Goal: Task Accomplishment & Management: Complete application form

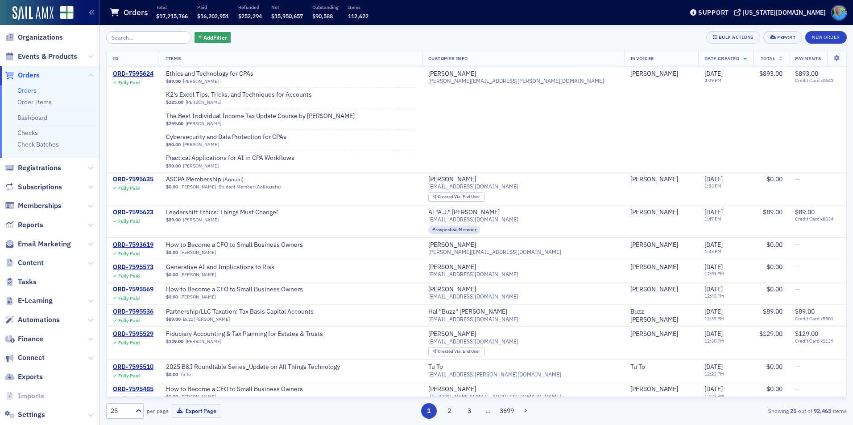
scroll to position [41, 0]
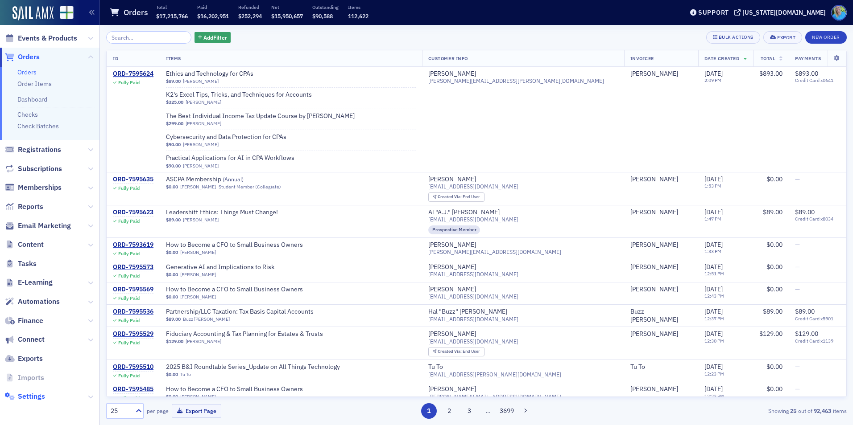
click at [37, 400] on span "Settings" at bounding box center [31, 397] width 27 height 10
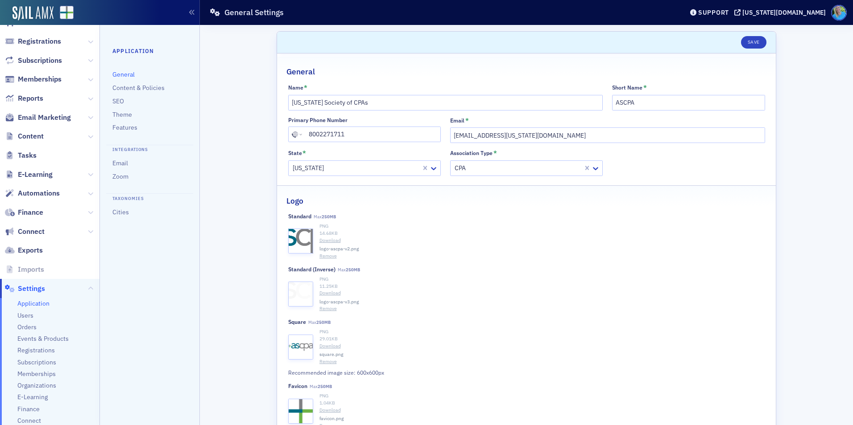
scroll to position [103, 0]
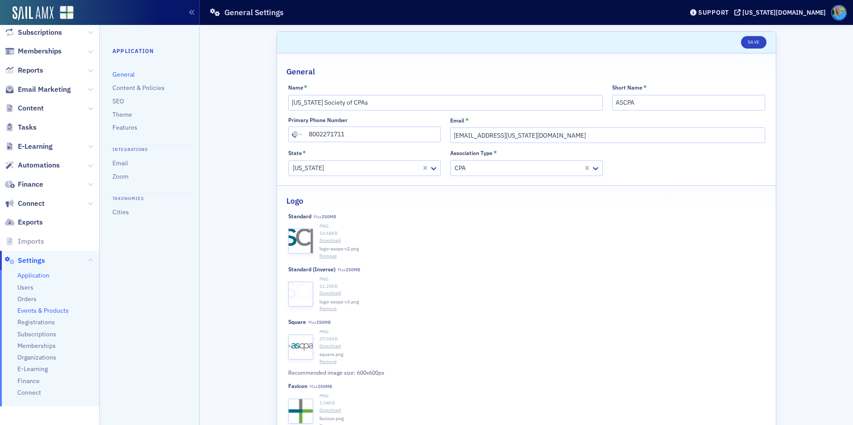
click at [34, 313] on span "Events & Products" at bounding box center [42, 311] width 51 height 8
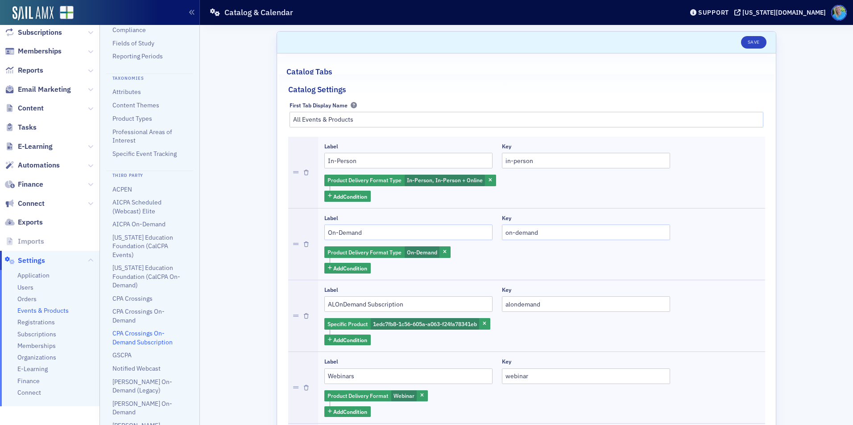
scroll to position [232, 0]
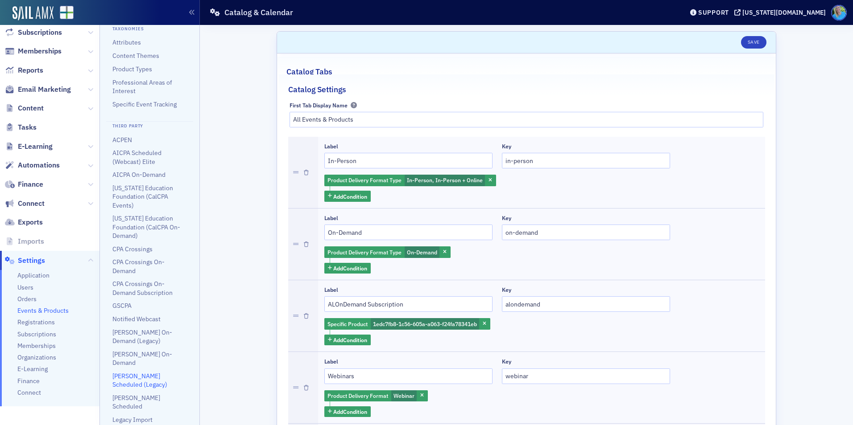
click at [140, 375] on link "Surgent Scheduled (Legacy)" at bounding box center [139, 380] width 55 height 17
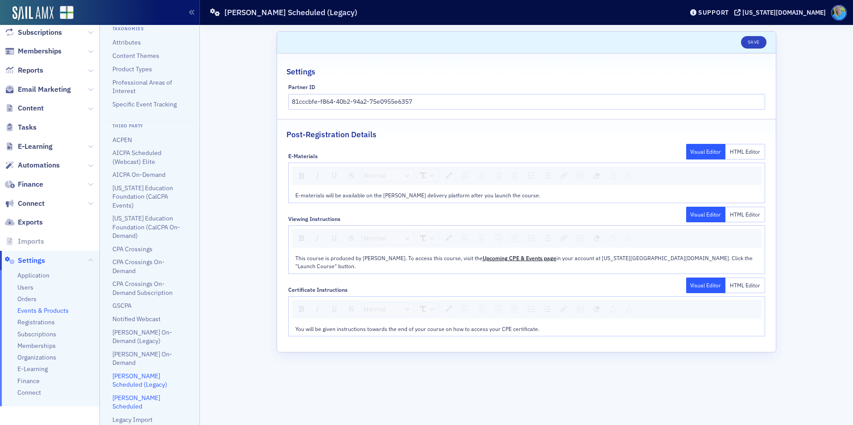
click at [140, 399] on link "Surgent Scheduled" at bounding box center [136, 402] width 48 height 17
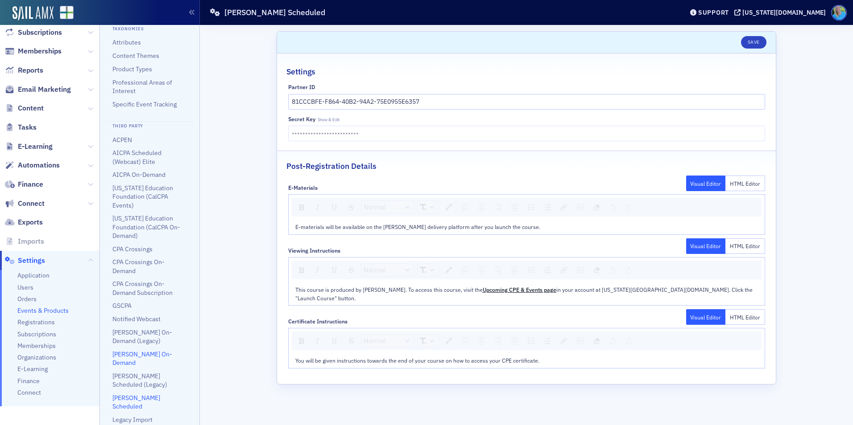
click at [137, 361] on link "Surgent On-Demand" at bounding box center [142, 359] width 60 height 17
click at [135, 340] on link "Surgent On-Demand (Legacy)" at bounding box center [142, 337] width 60 height 17
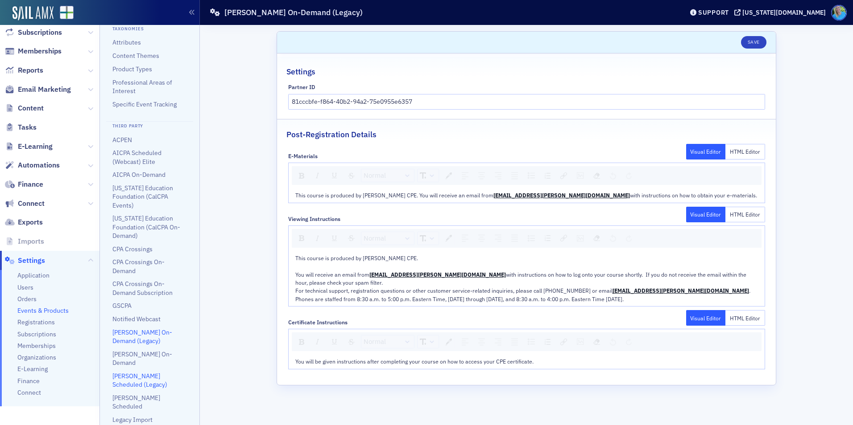
click at [149, 375] on link "Surgent Scheduled (Legacy)" at bounding box center [139, 380] width 55 height 17
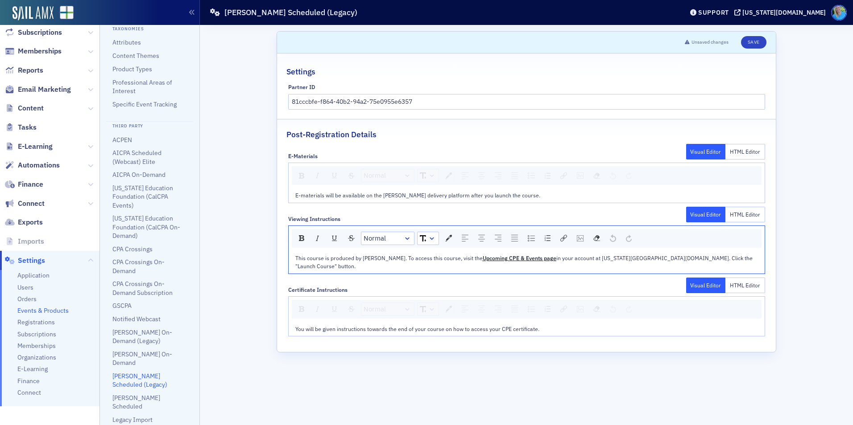
click at [696, 256] on div "This course is produced by Surgent. To access this course, visit the Upcoming C…" at bounding box center [526, 262] width 463 height 17
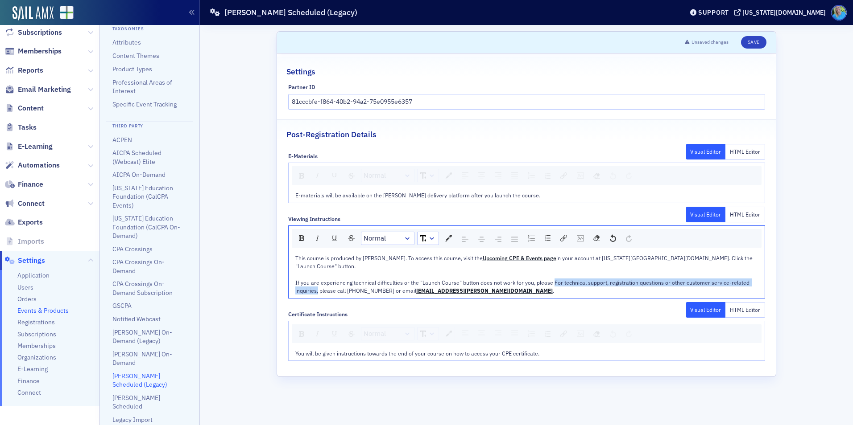
drag, startPoint x: 318, startPoint y: 285, endPoint x: 552, endPoint y: 274, distance: 234.4
click at [552, 279] on span "If you are experiencing technical difficulties or the "Launch Course" button do…" at bounding box center [522, 286] width 455 height 15
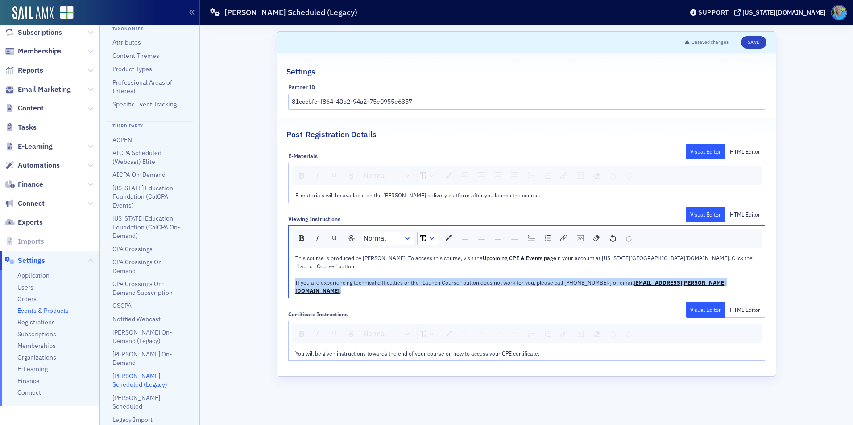
drag, startPoint x: 669, startPoint y: 277, endPoint x: 292, endPoint y: 277, distance: 376.9
click at [292, 277] on div "This course is produced by Surgent. To access this course, visit the Upcoming C…" at bounding box center [527, 274] width 476 height 47
copy div "If you are experiencing technical difficulties or the "Launch Course" button do…"
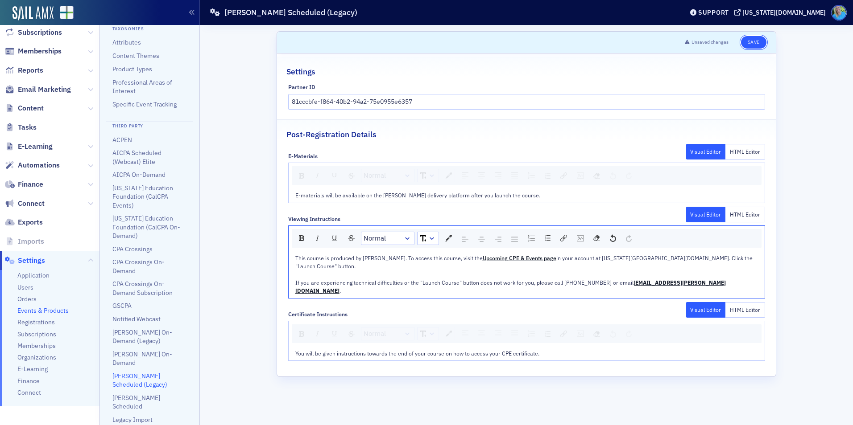
click at [745, 45] on button "Save" at bounding box center [753, 42] width 25 height 12
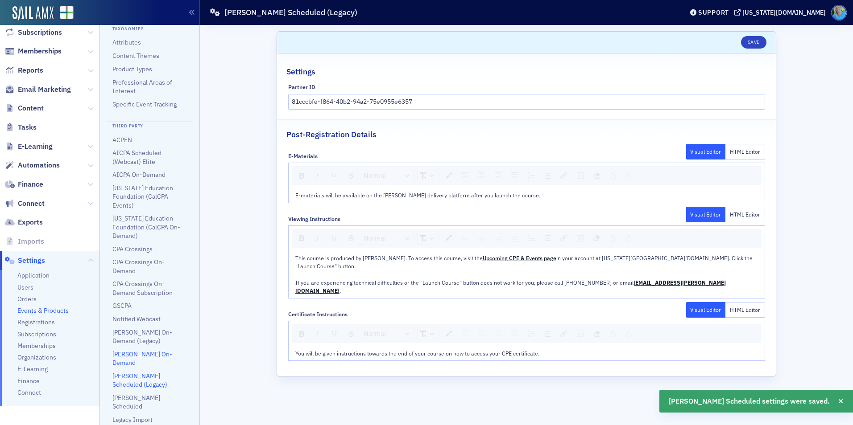
click at [138, 363] on link "Surgent On-Demand" at bounding box center [142, 359] width 60 height 17
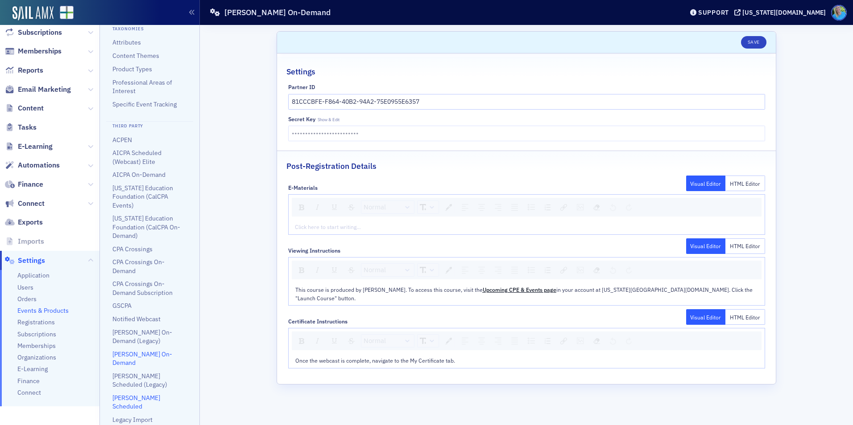
click at [138, 397] on link "Surgent Scheduled" at bounding box center [136, 402] width 48 height 17
click at [708, 288] on div "This course is produced by Surgent. To access this course, visit the Upcoming C…" at bounding box center [526, 294] width 463 height 17
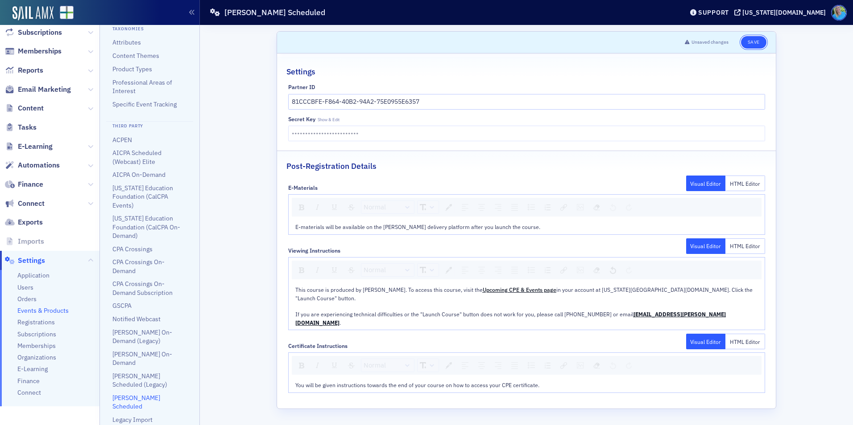
click at [748, 40] on button "Save" at bounding box center [753, 42] width 25 height 12
drag, startPoint x: 751, startPoint y: 41, endPoint x: 739, endPoint y: 42, distance: 12.5
click at [751, 41] on button "Save" at bounding box center [753, 42] width 25 height 12
click at [43, 92] on span "Email Marketing" at bounding box center [44, 90] width 53 height 10
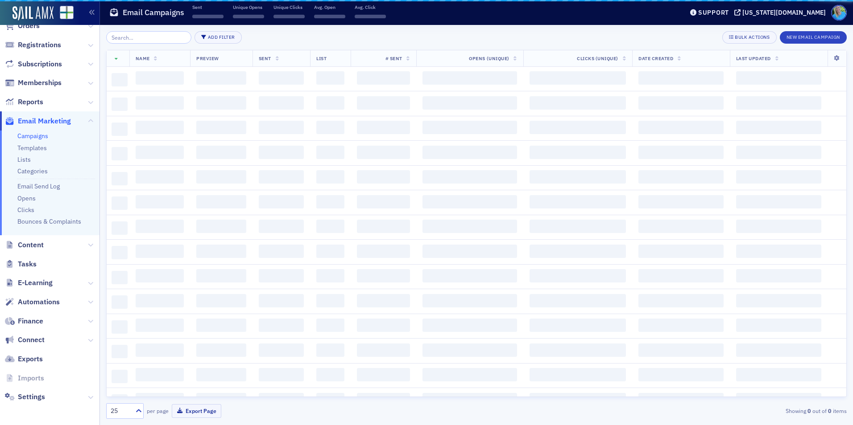
scroll to position [72, 0]
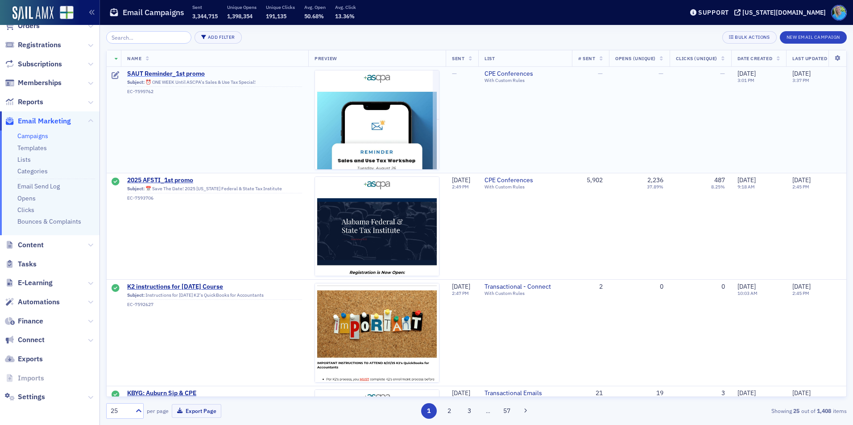
click at [194, 72] on span "SAUT Reminder_1st promo" at bounding box center [214, 74] width 175 height 8
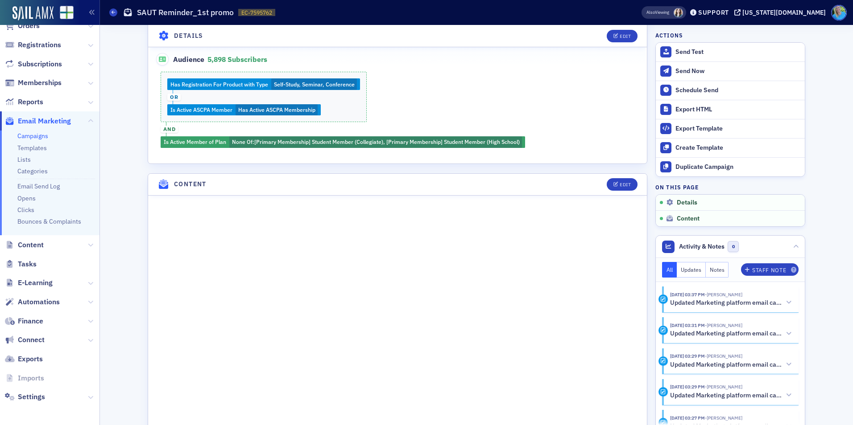
click at [615, 192] on header "Content Edit" at bounding box center [397, 185] width 499 height 22
click at [615, 188] on button "Edit" at bounding box center [622, 184] width 31 height 12
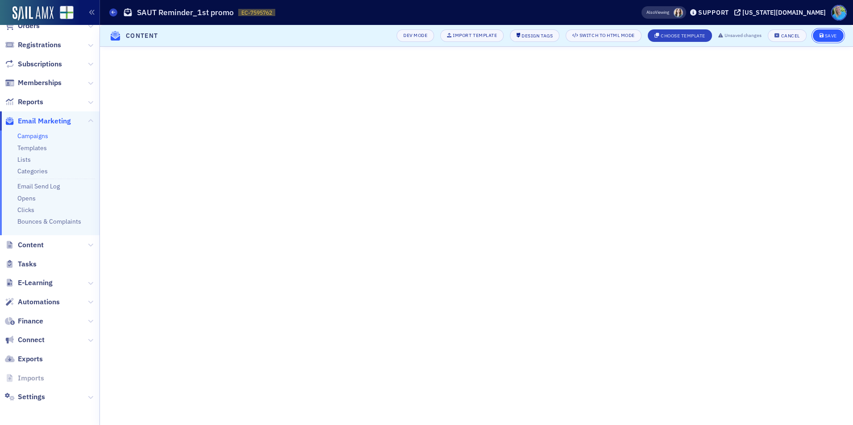
click at [819, 37] on button "Save" at bounding box center [828, 35] width 31 height 12
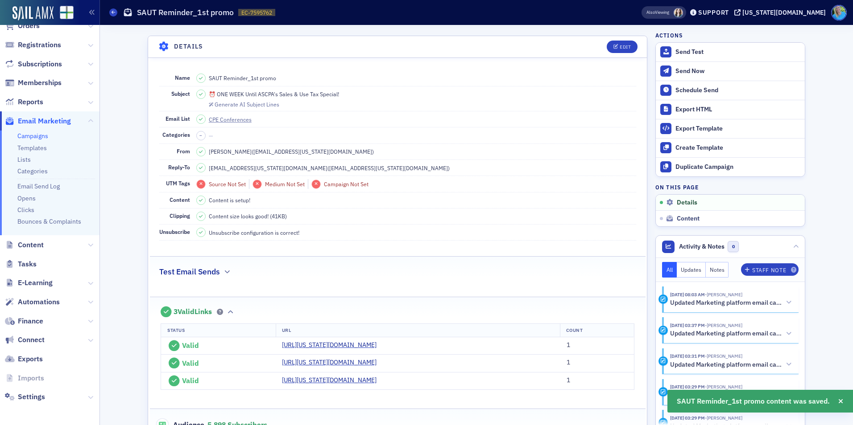
scroll to position [10, 0]
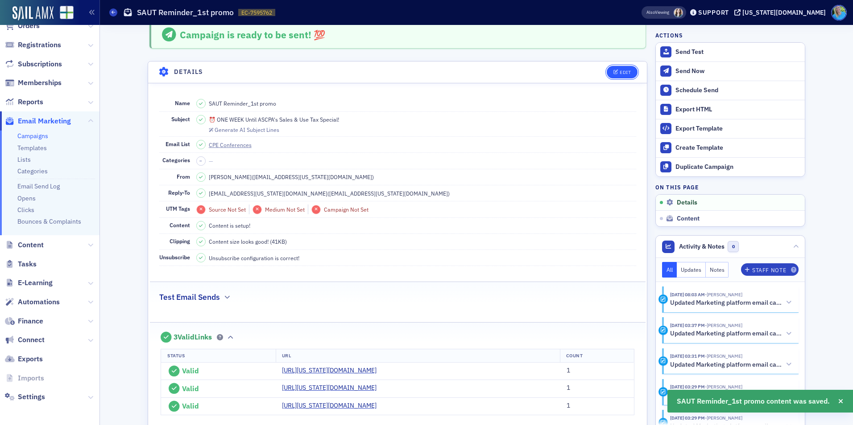
click at [628, 70] on button "Edit" at bounding box center [622, 72] width 31 height 12
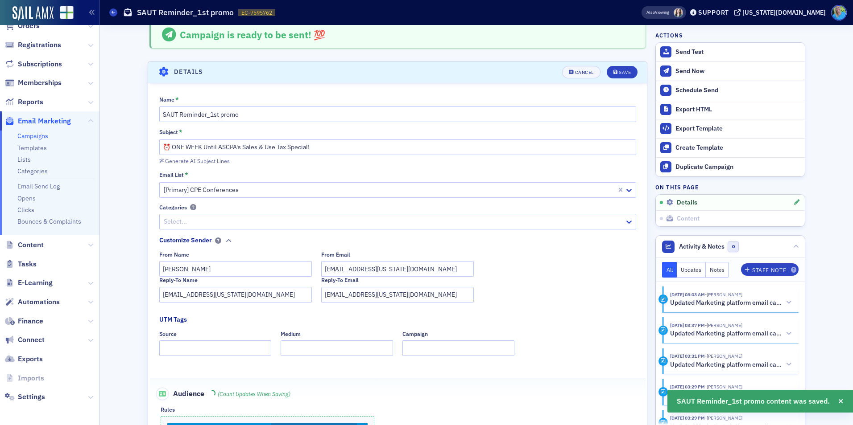
scroll to position [42, 0]
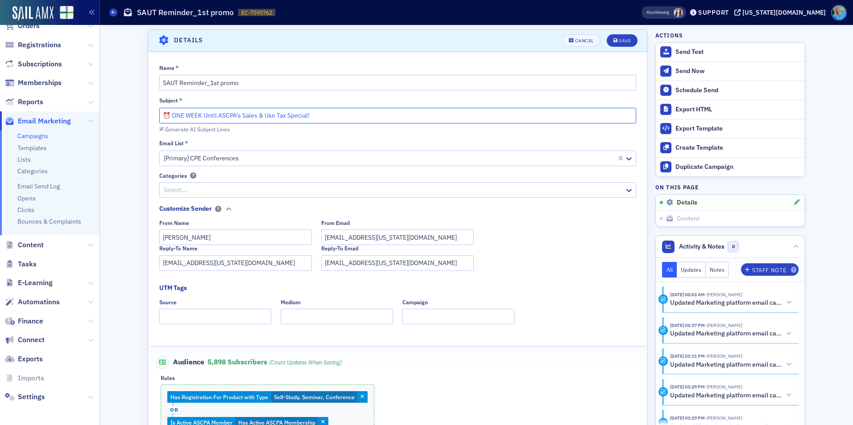
drag, startPoint x: 200, startPoint y: 113, endPoint x: 170, endPoint y: 113, distance: 29.4
click at [170, 113] on input "⏰ ONE WEEK Until ASCPA's Sales & Use Tax Special!" at bounding box center [397, 116] width 477 height 16
drag, startPoint x: 312, startPoint y: 112, endPoint x: 282, endPoint y: 113, distance: 29.9
click at [282, 113] on input "⏰ Next Tuesday: ASCPA's Sales & Use Tax Special!" at bounding box center [397, 116] width 477 height 16
type input "⏰ Next Tuesday: ASCPA's Sales & Use Tax Workshop"
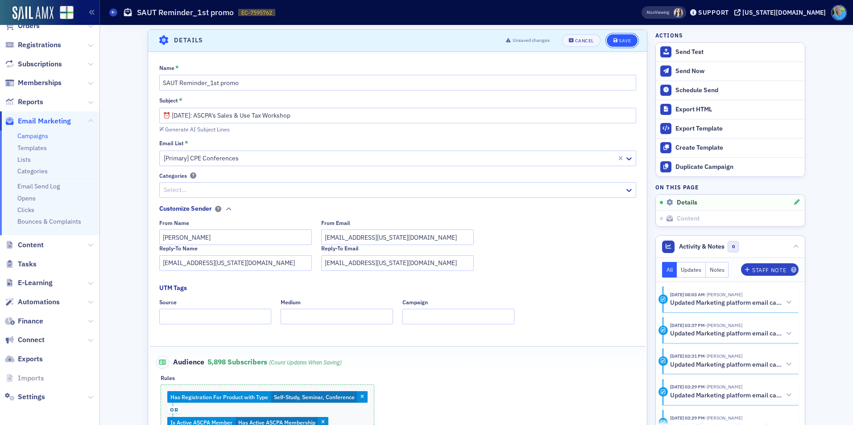
click at [613, 41] on icon "submit" at bounding box center [615, 40] width 4 height 5
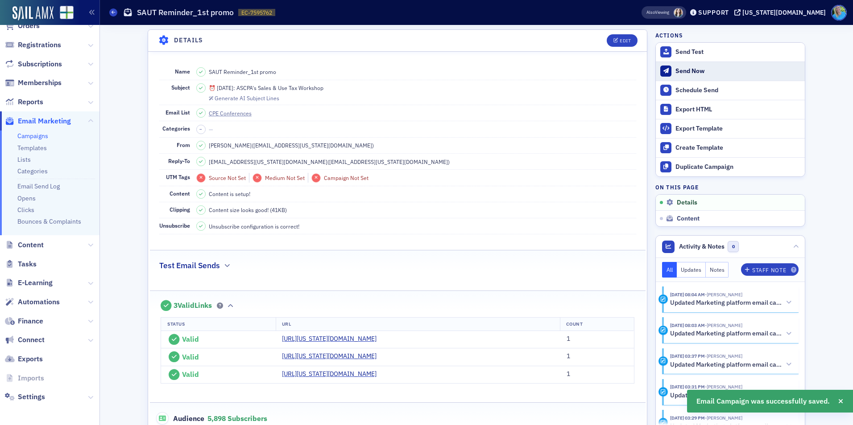
click at [687, 69] on div "Send Now" at bounding box center [737, 71] width 125 height 8
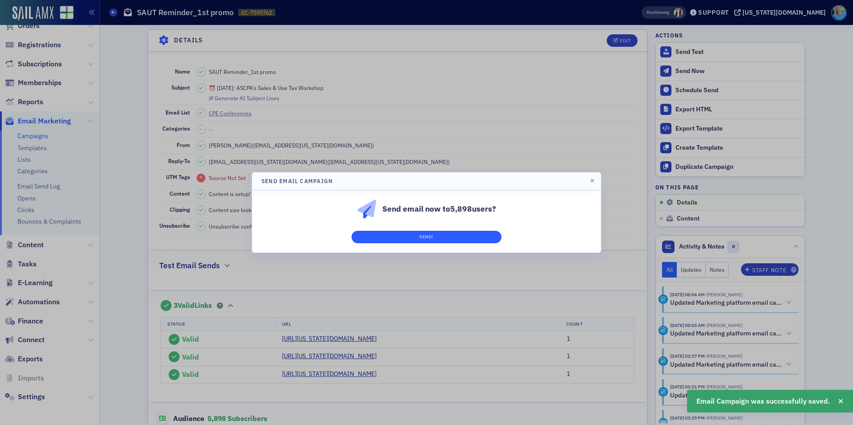
click at [486, 231] on div "Send email now to 5,898 users? Send!" at bounding box center [426, 221] width 349 height 62
click at [486, 232] on button "Send!" at bounding box center [426, 237] width 150 height 12
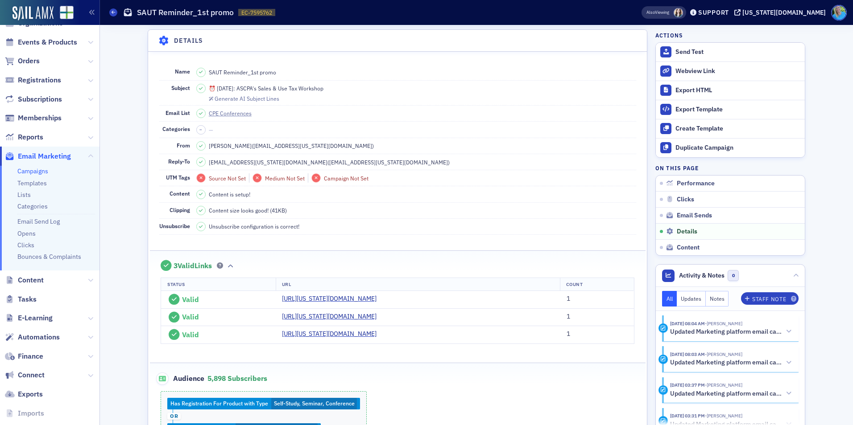
scroll to position [0, 0]
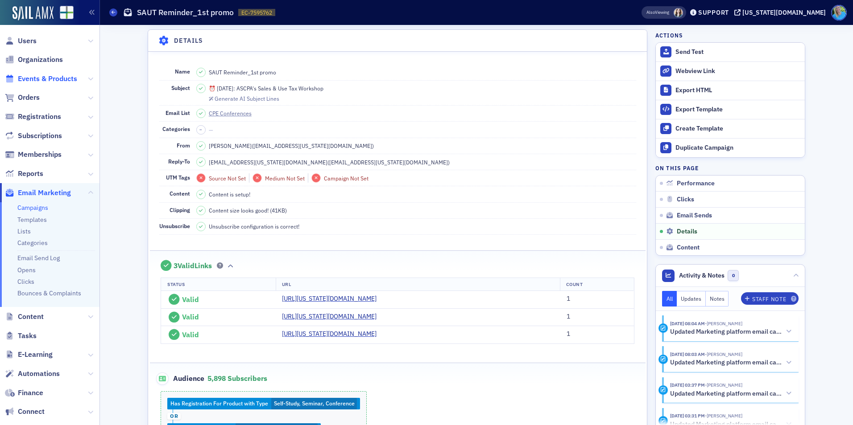
click at [32, 78] on span "Events & Products" at bounding box center [47, 79] width 59 height 10
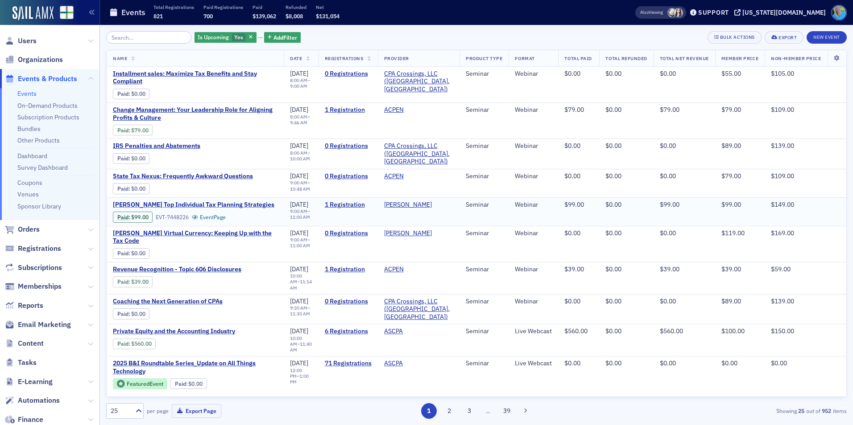
click at [204, 205] on span "Surgent's Top Individual Tax Planning Strategies" at bounding box center [193, 205] width 161 height 8
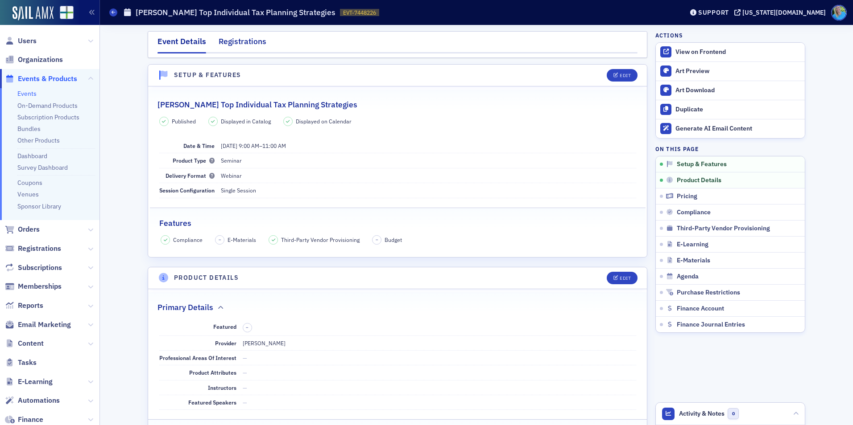
click at [225, 45] on div "Registrations" at bounding box center [243, 44] width 48 height 17
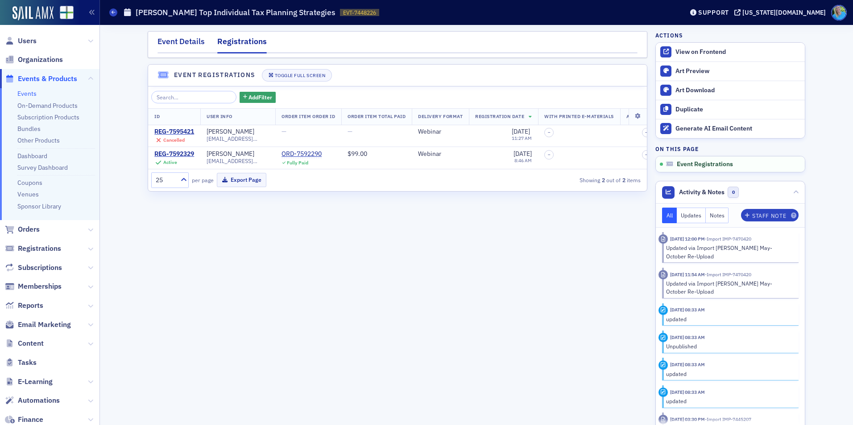
click at [196, 44] on div "Event Details" at bounding box center [180, 44] width 47 height 17
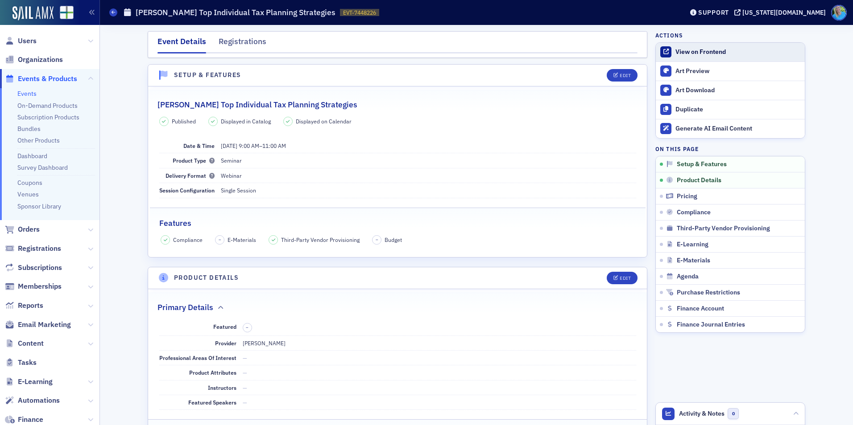
click at [697, 53] on div "View on Frontend" at bounding box center [737, 52] width 125 height 8
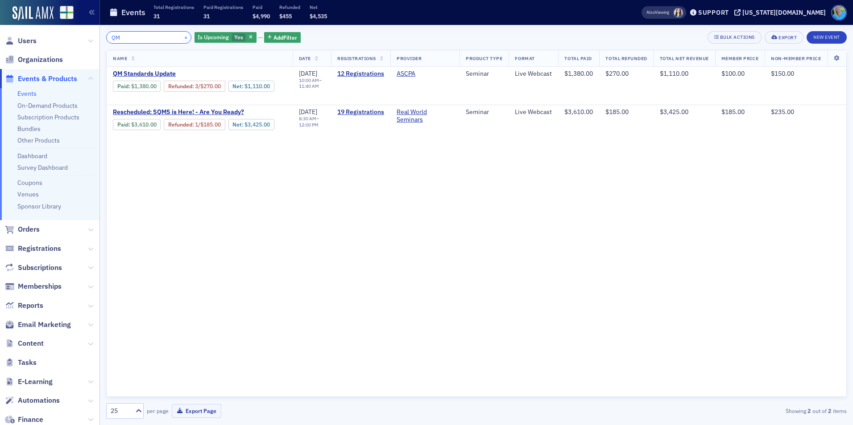
type input "QM"
click at [182, 38] on button "×" at bounding box center [186, 37] width 8 height 8
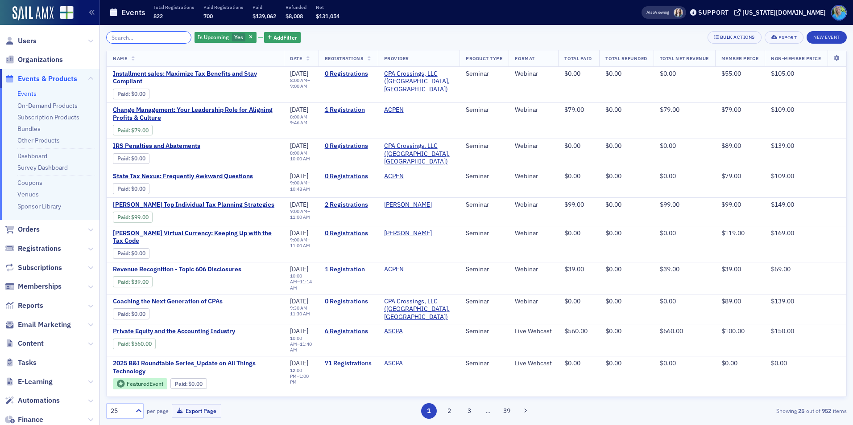
click at [166, 40] on input "search" at bounding box center [148, 37] width 85 height 12
click at [167, 37] on input "search" at bounding box center [148, 37] width 85 height 12
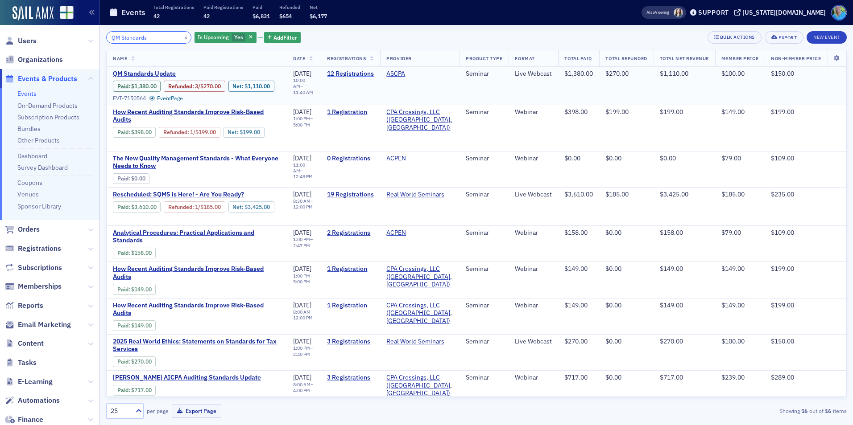
type input "QM Standards"
click at [338, 71] on link "12 Registrations" at bounding box center [350, 74] width 47 height 8
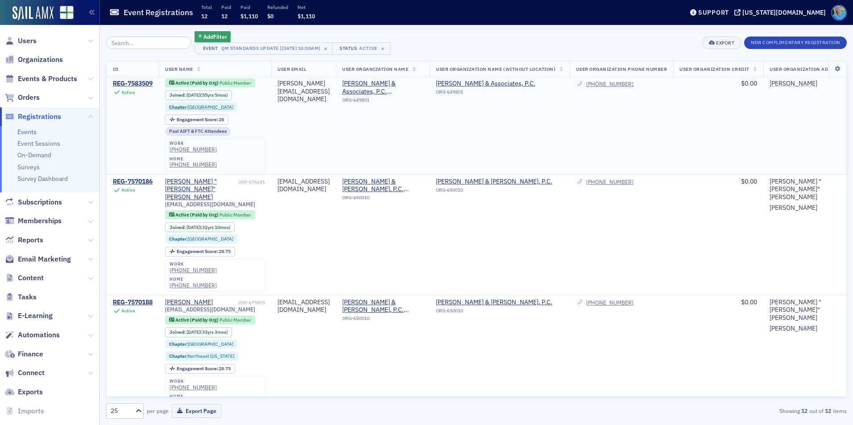
scroll to position [425, 0]
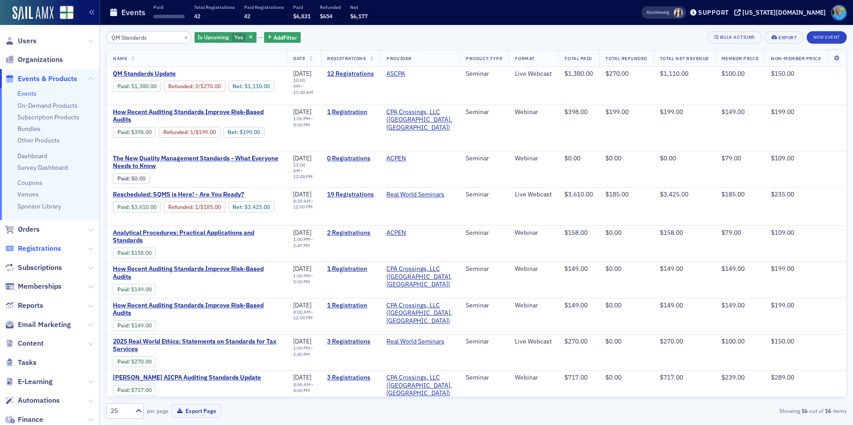
click at [49, 247] on span "Registrations" at bounding box center [39, 249] width 43 height 10
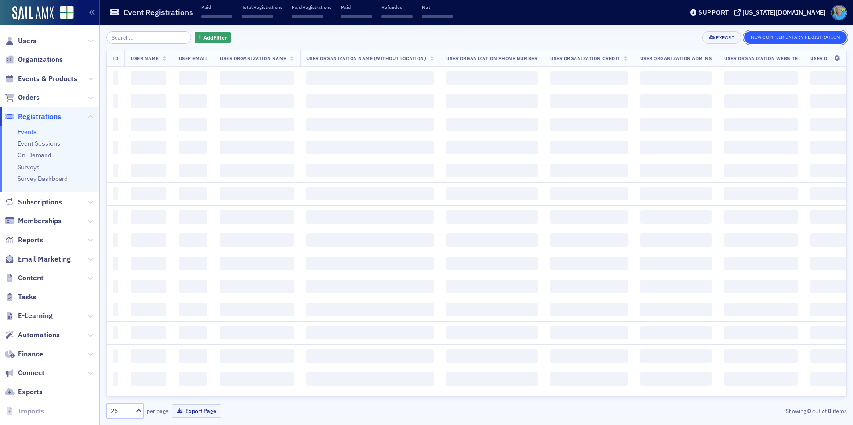
click at [800, 39] on button "New Complimentary Registration" at bounding box center [795, 37] width 103 height 12
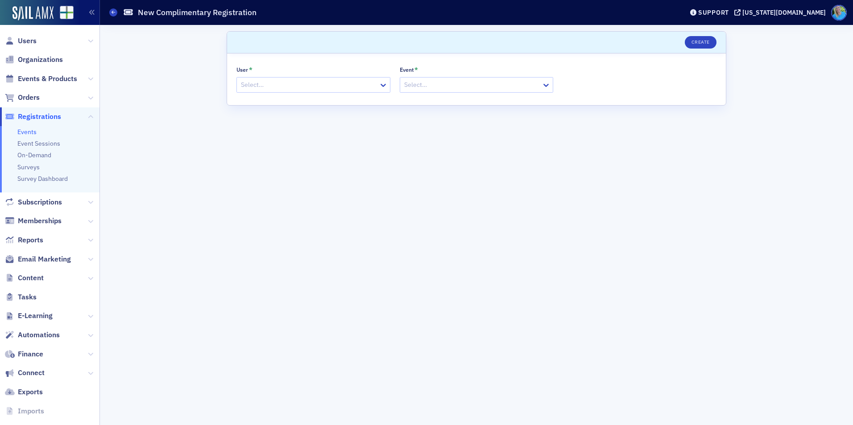
click at [278, 89] on div at bounding box center [309, 84] width 138 height 11
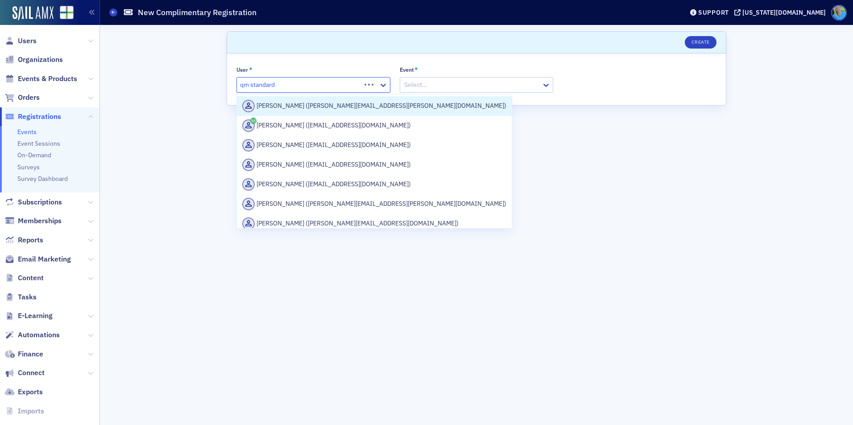
type input "qm standards"
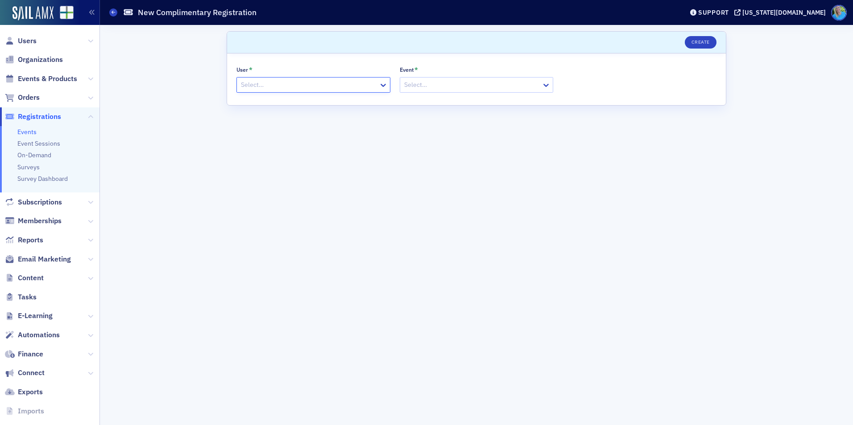
drag, startPoint x: 281, startPoint y: 86, endPoint x: 238, endPoint y: 84, distance: 43.7
click at [238, 84] on div "Select…" at bounding box center [308, 84] width 142 height 13
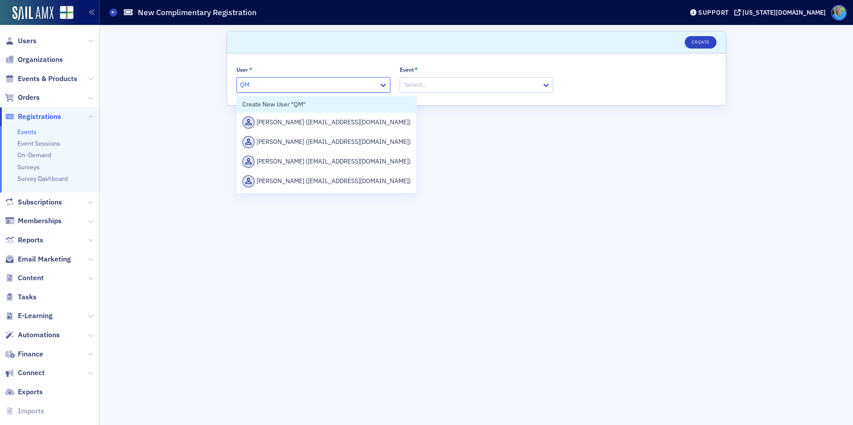
type input "Q"
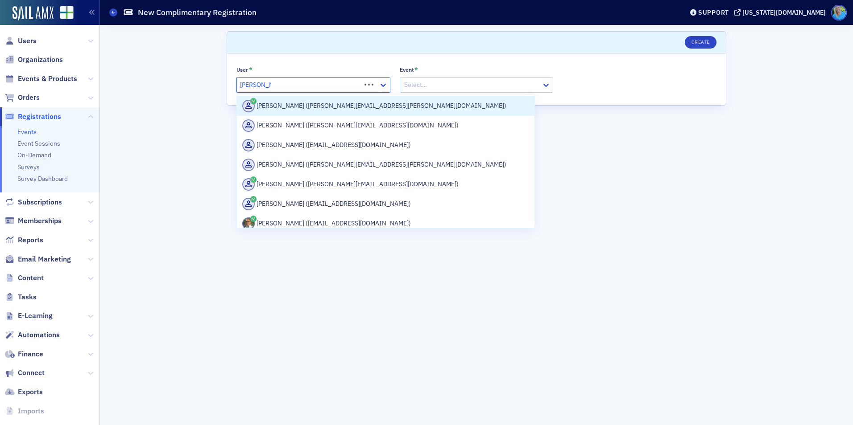
type input "michael bra"
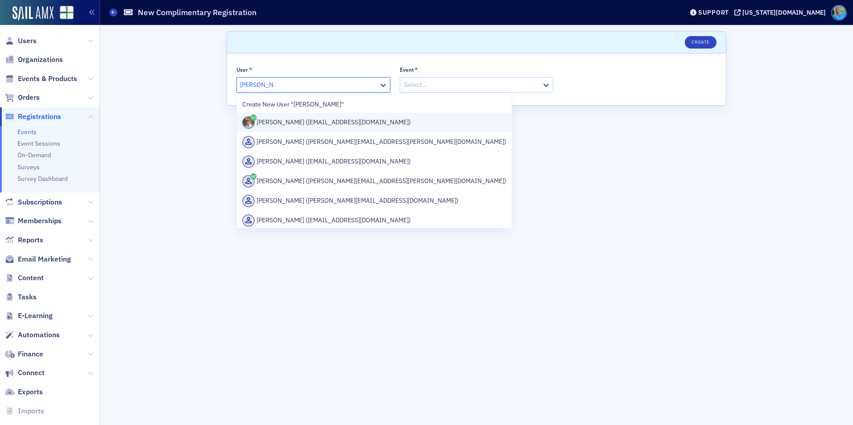
click at [326, 124] on div "Michael Brand (mbrand@bmss.com)" at bounding box center [374, 122] width 264 height 12
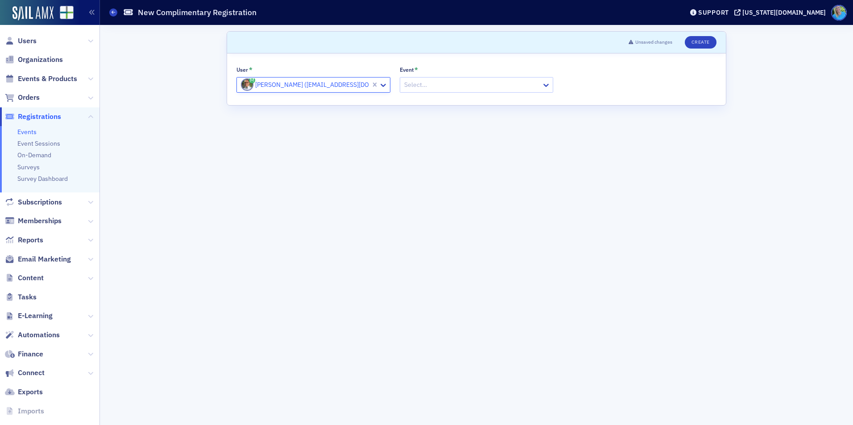
click at [416, 92] on div "Select…" at bounding box center [477, 85] width 154 height 16
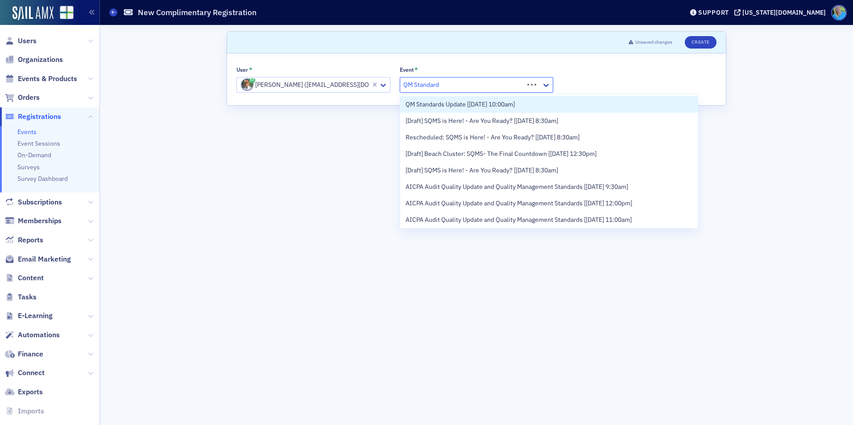
type input "QM Standards"
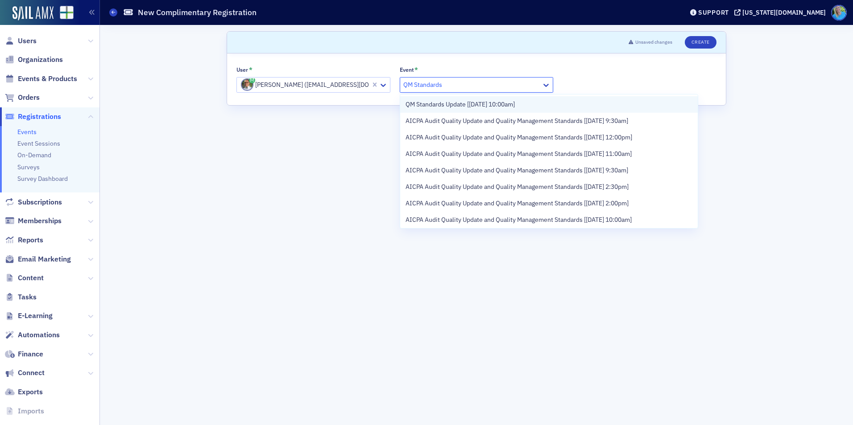
click at [455, 107] on span "QM Standards Update [8/25/2025 10:00am]" at bounding box center [459, 104] width 109 height 9
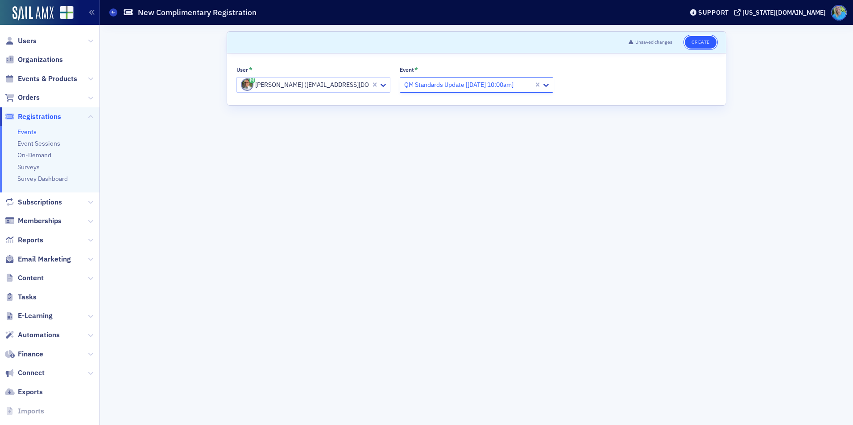
click at [691, 43] on button "Create" at bounding box center [701, 42] width 32 height 12
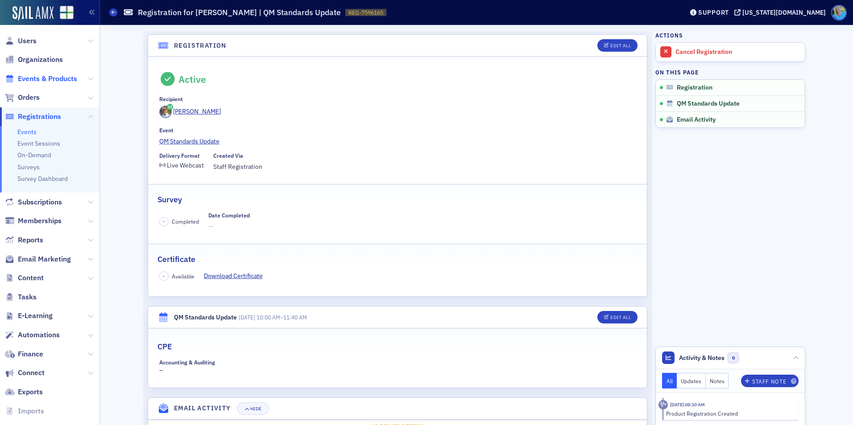
click at [51, 79] on span "Events & Products" at bounding box center [47, 79] width 59 height 10
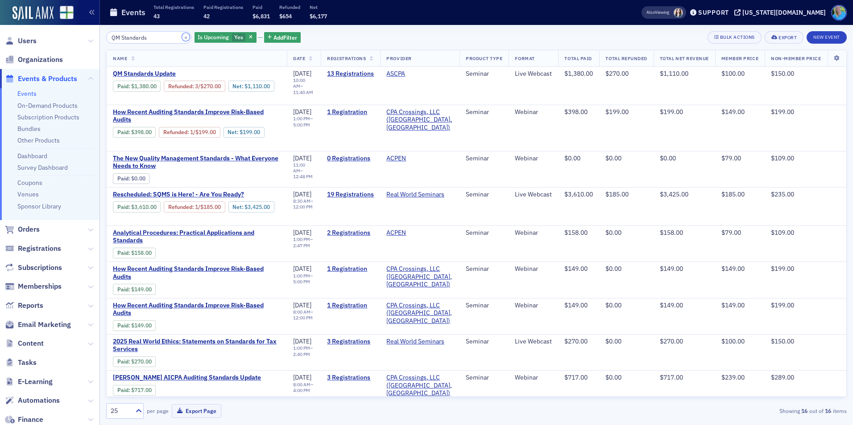
click at [182, 35] on button "×" at bounding box center [186, 37] width 8 height 8
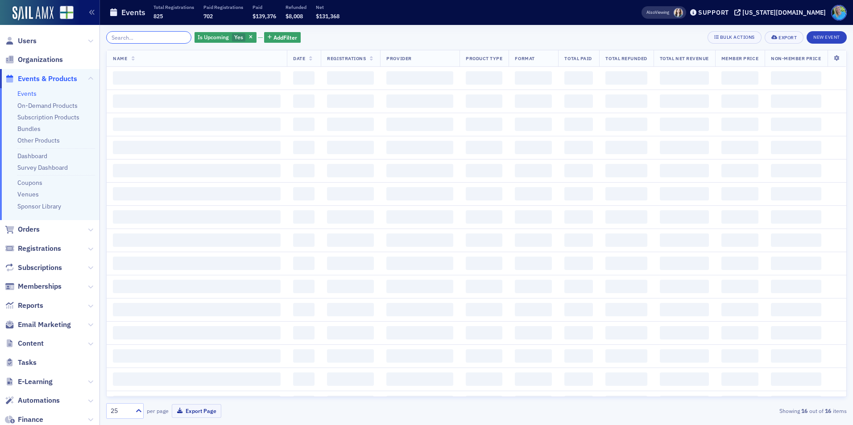
click at [175, 35] on input "search" at bounding box center [148, 37] width 85 height 12
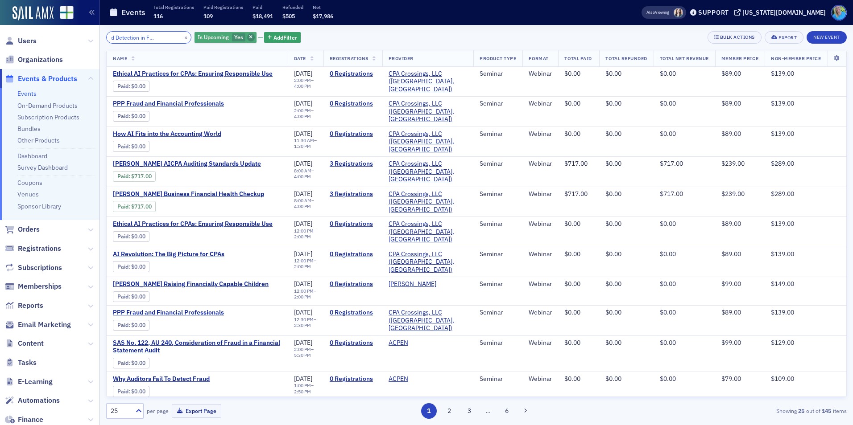
type input "AI for Fraud Detection in Financial Data"
click at [249, 37] on icon "button" at bounding box center [251, 37] width 4 height 5
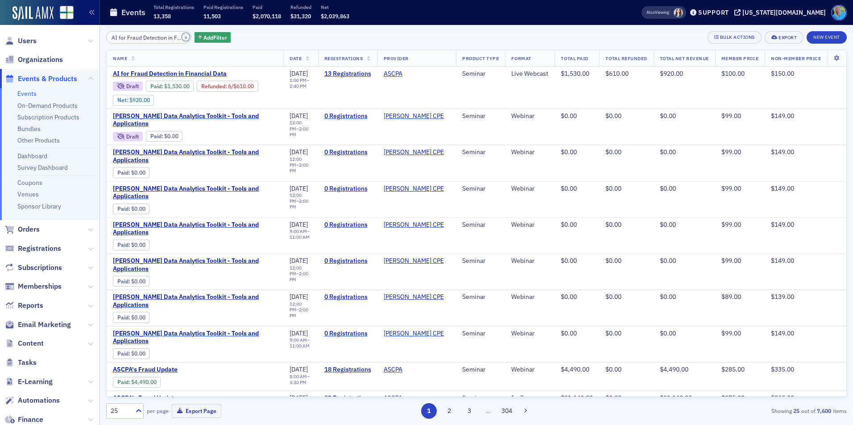
click at [182, 36] on button "×" at bounding box center [186, 37] width 8 height 8
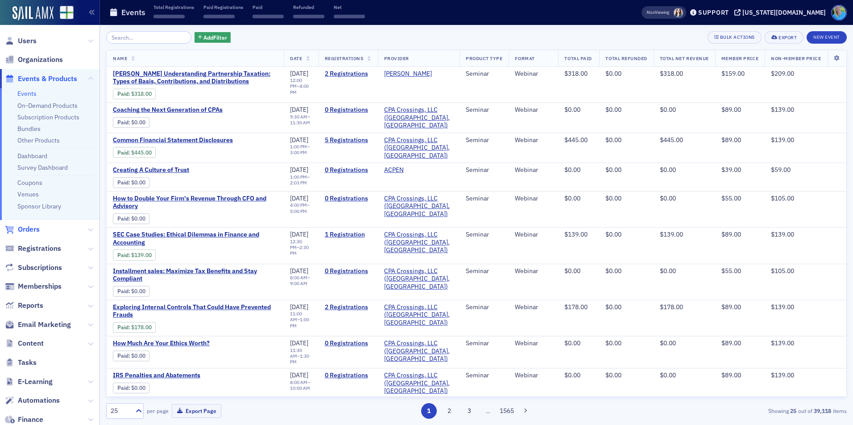
click at [36, 227] on span "Orders" at bounding box center [29, 230] width 22 height 10
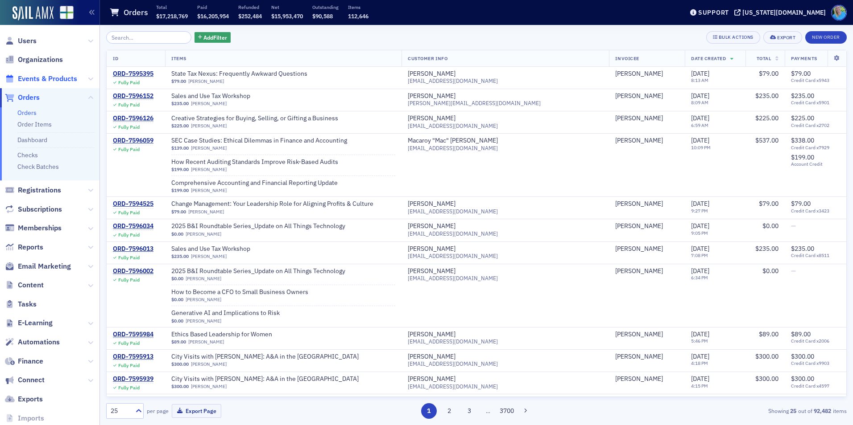
click at [39, 79] on span "Events & Products" at bounding box center [47, 79] width 59 height 10
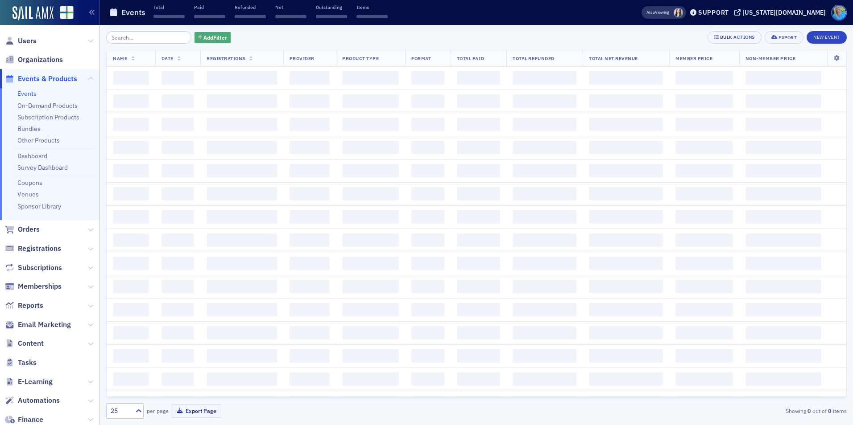
click at [210, 39] on span "Add Filter" at bounding box center [215, 37] width 24 height 8
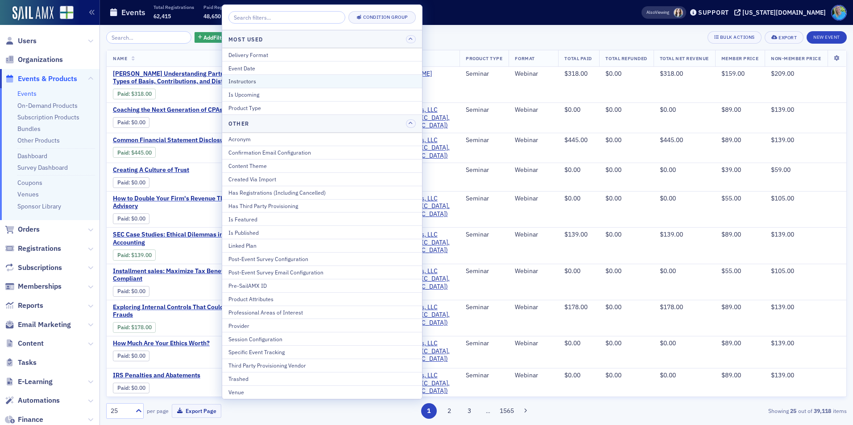
click at [253, 83] on div "Instructors" at bounding box center [321, 81] width 187 height 8
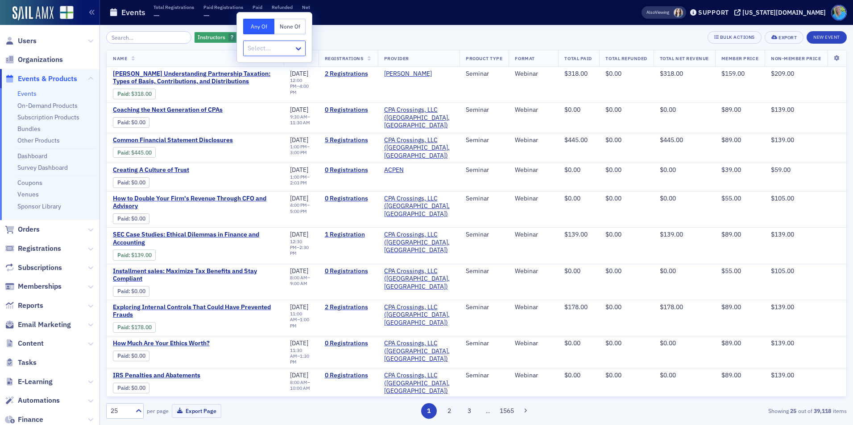
type input "m"
type input "alex mcgowin"
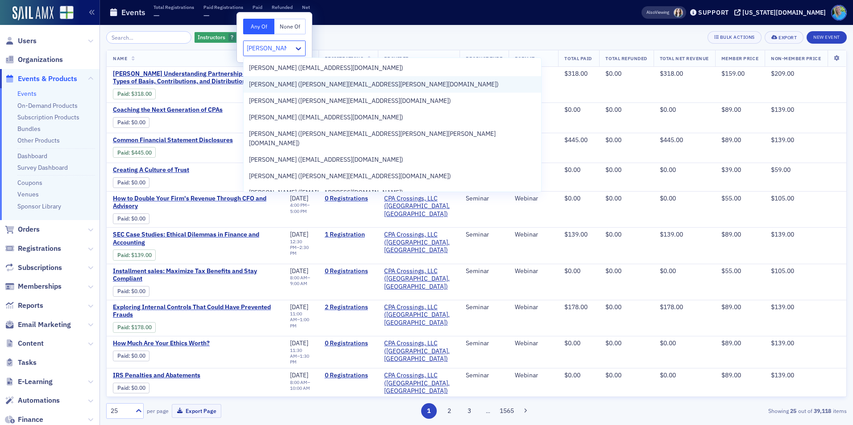
click at [278, 82] on span "Alex McGowin (alex.mcgowin@mcgowintax.com)" at bounding box center [374, 84] width 250 height 9
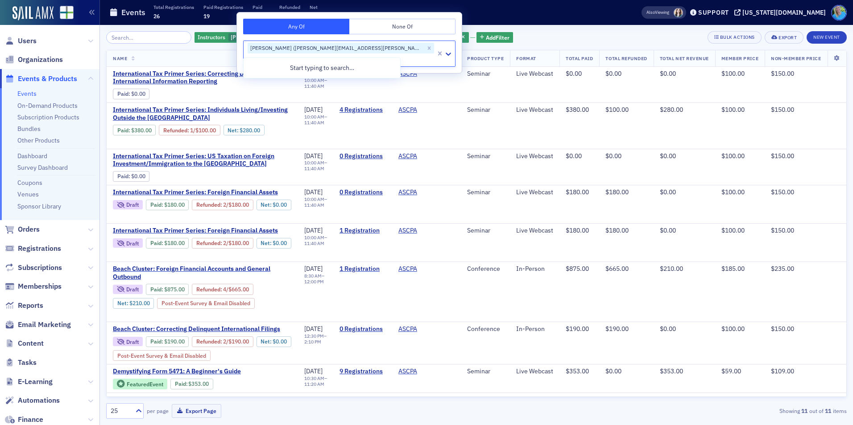
click at [483, 39] on div "Instructors Alex McGowin (alex.mcgowin@mcgowintax.com) Add Filter Bulk Actions …" at bounding box center [476, 37] width 740 height 12
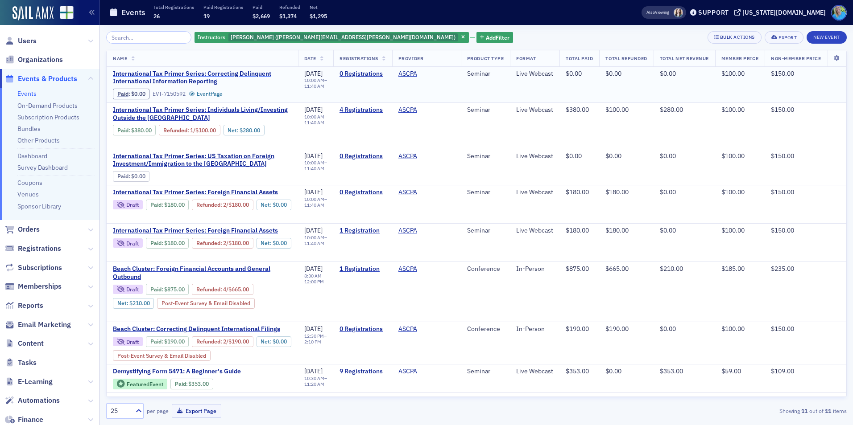
click at [243, 75] on span "International Tax Primer Series: Correcting Delinquent International Informatio…" at bounding box center [202, 78] width 179 height 16
click at [180, 79] on span "International Tax Primer Series: Correcting Delinquent International Informatio…" at bounding box center [202, 78] width 179 height 16
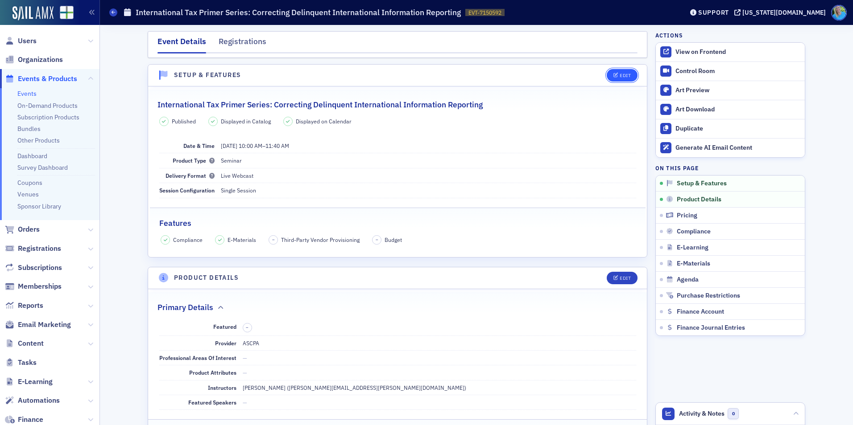
click at [626, 74] on div "Edit" at bounding box center [624, 75] width 11 height 5
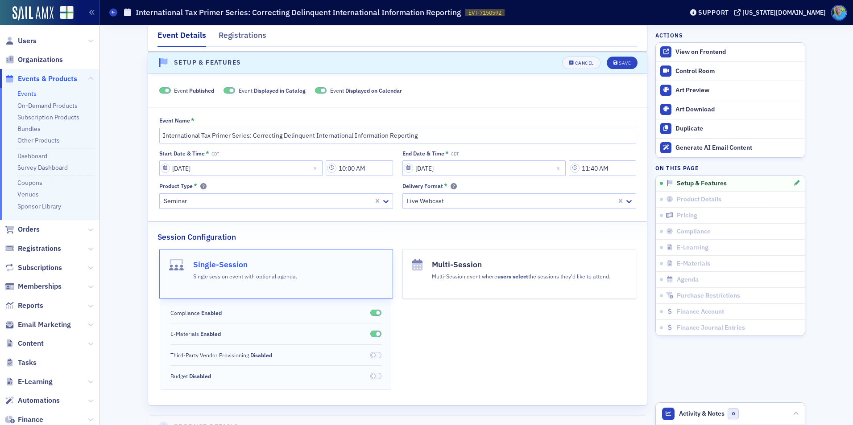
click at [159, 90] on span at bounding box center [165, 90] width 12 height 7
click at [624, 62] on div "Save" at bounding box center [625, 63] width 12 height 5
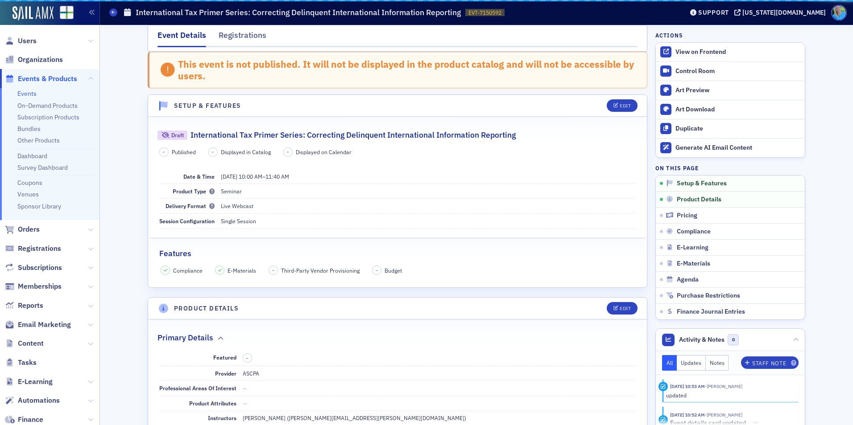
scroll to position [55, 0]
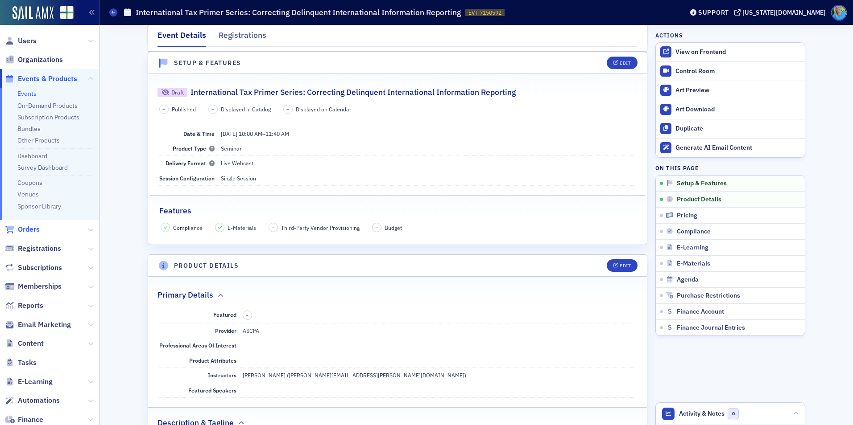
click at [35, 230] on span "Orders" at bounding box center [29, 230] width 22 height 10
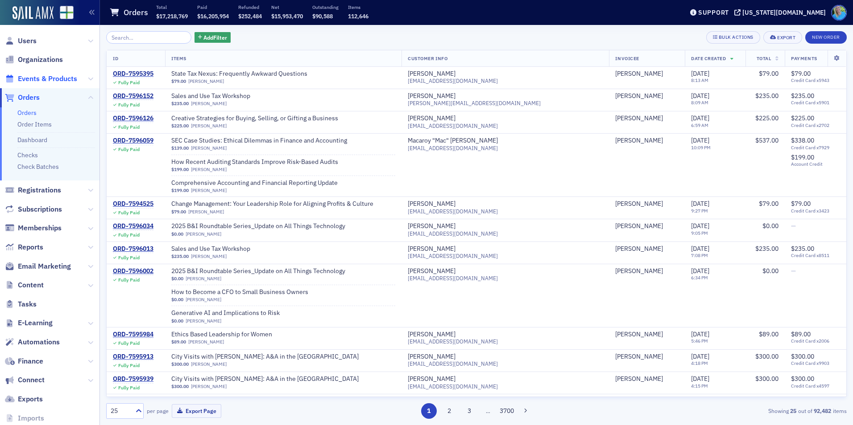
click at [60, 77] on span "Events & Products" at bounding box center [47, 79] width 59 height 10
click at [128, 40] on input "search" at bounding box center [148, 37] width 85 height 12
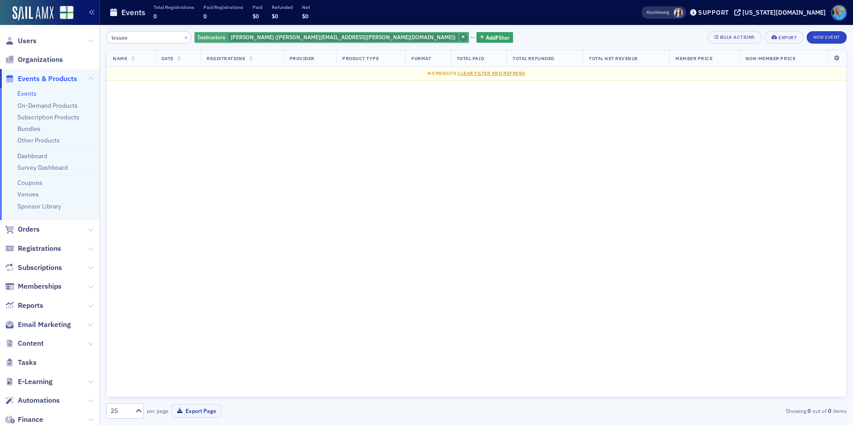
type input "lessee"
click at [461, 37] on icon "button" at bounding box center [463, 37] width 4 height 5
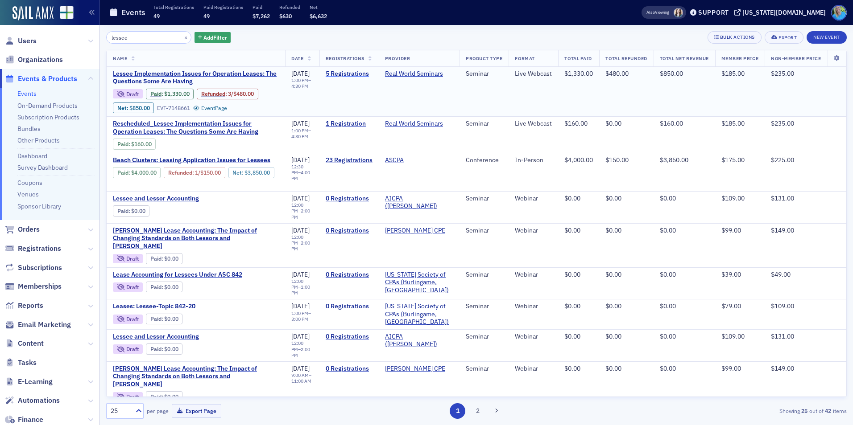
click at [353, 74] on link "5 Registrations" at bounding box center [349, 74] width 47 height 8
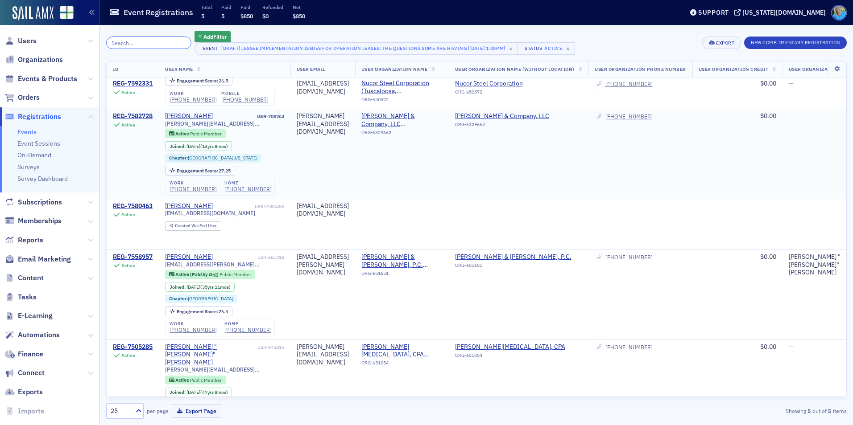
scroll to position [110, 0]
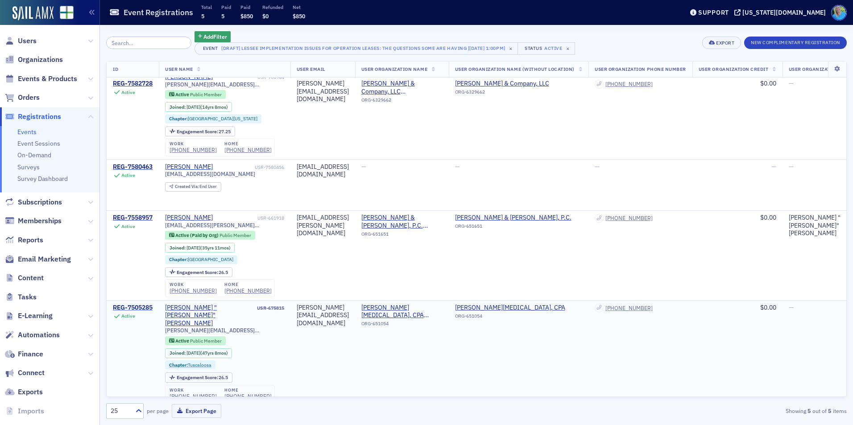
click at [129, 305] on div "REG-7505285" at bounding box center [133, 308] width 40 height 8
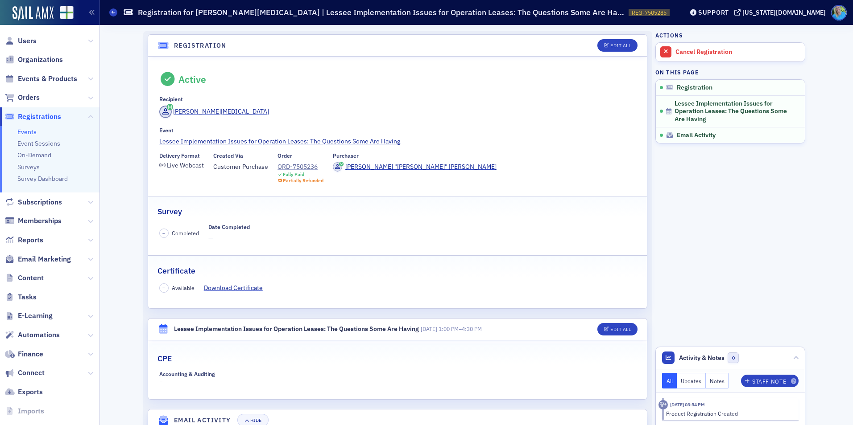
click at [299, 167] on div "ORD-7505236" at bounding box center [300, 166] width 46 height 9
click at [29, 43] on span "Users" at bounding box center [27, 41] width 19 height 10
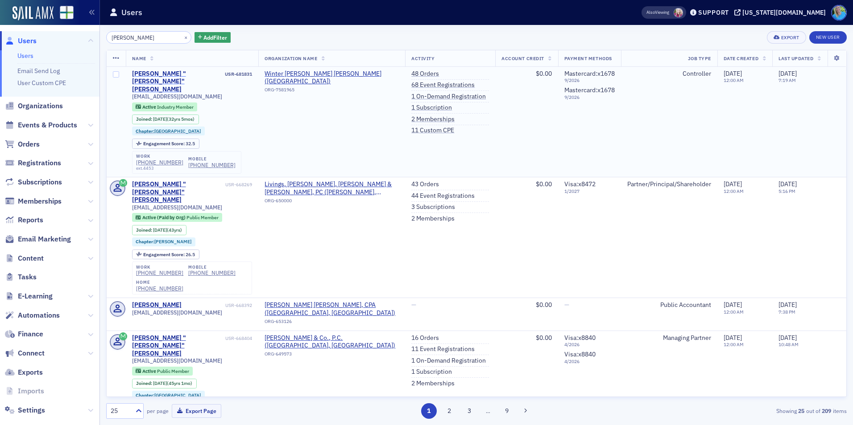
type input "christopher lambert"
click at [200, 74] on div "William "Christopher" Lambert" at bounding box center [177, 82] width 91 height 24
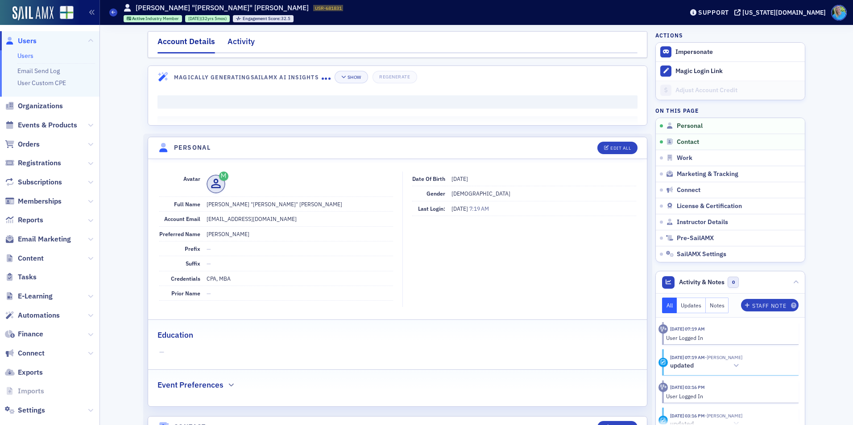
click at [239, 39] on div "Activity" at bounding box center [240, 44] width 27 height 17
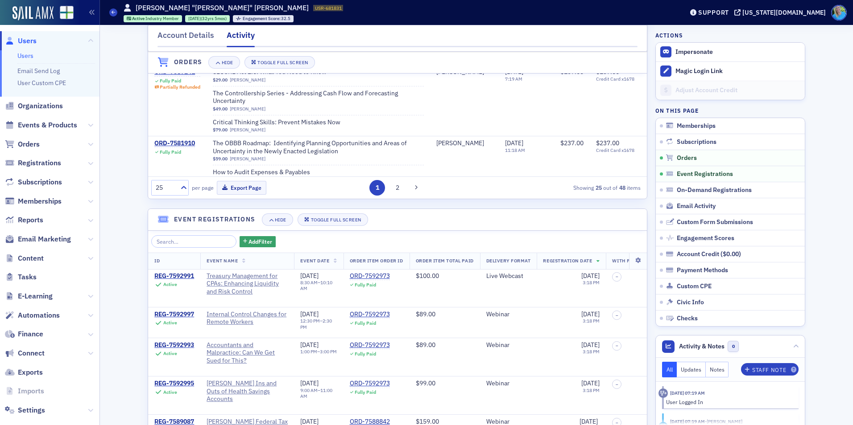
scroll to position [446, 0]
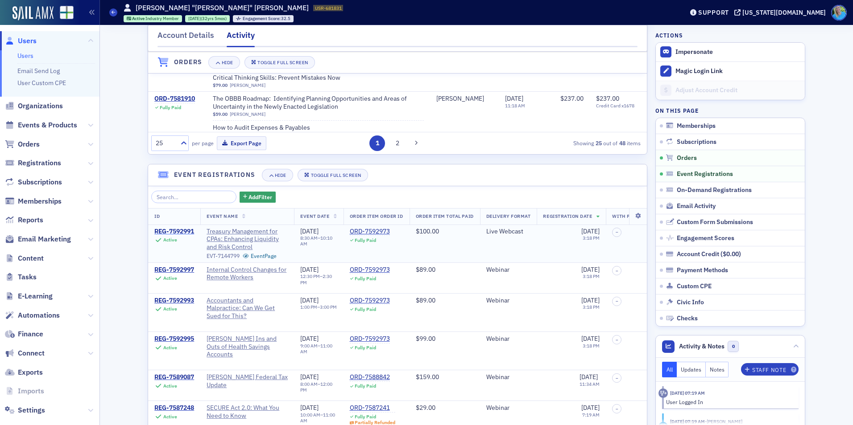
click at [172, 236] on div "REG-7592991" at bounding box center [174, 232] width 40 height 8
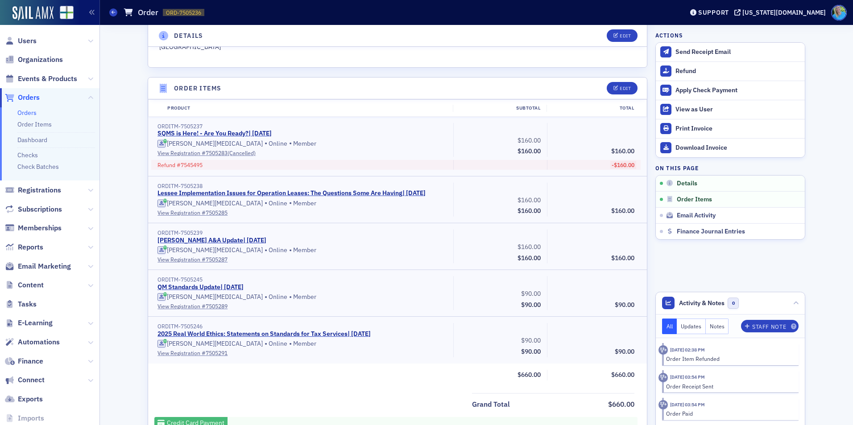
scroll to position [268, 0]
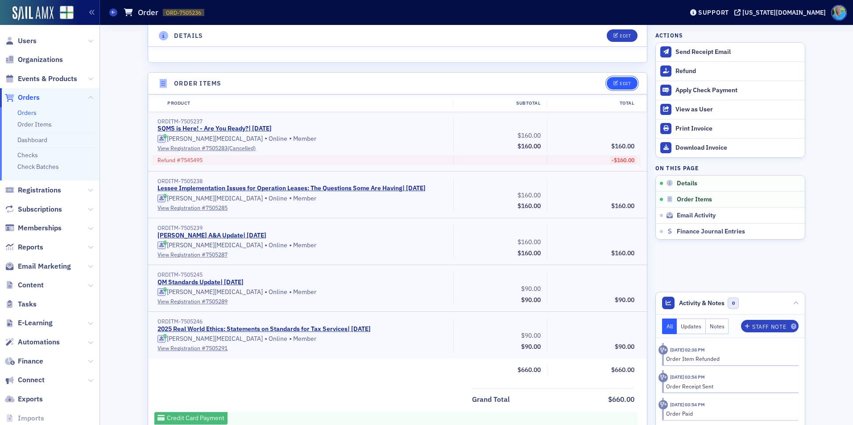
click at [624, 84] on div "Edit" at bounding box center [624, 83] width 11 height 5
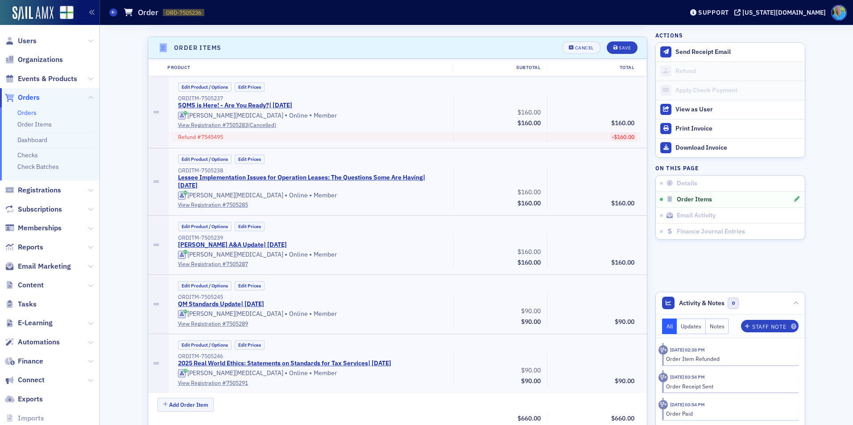
scroll to position [310, 0]
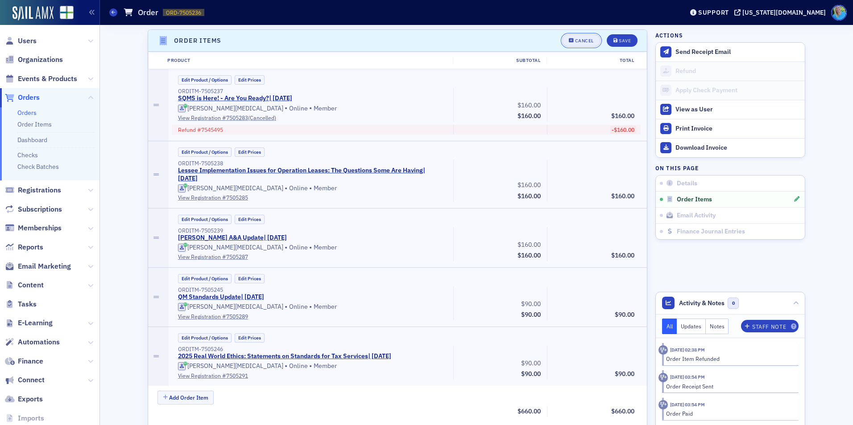
click at [582, 36] on button "Cancel" at bounding box center [581, 40] width 38 height 12
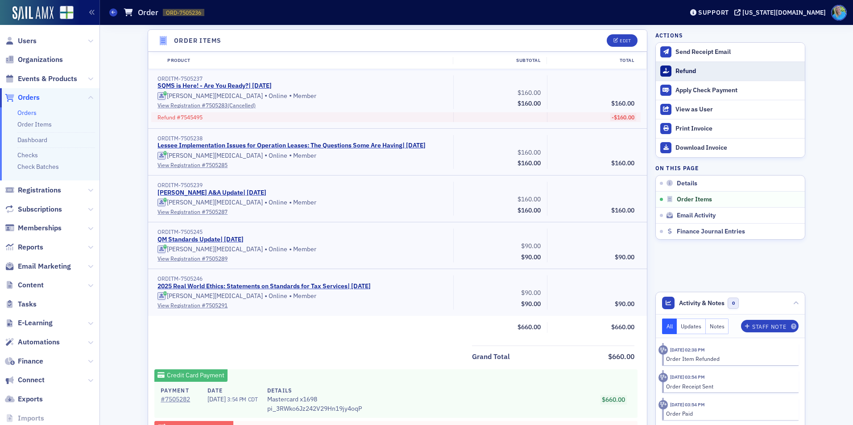
click at [675, 67] on div "Refund" at bounding box center [737, 71] width 125 height 8
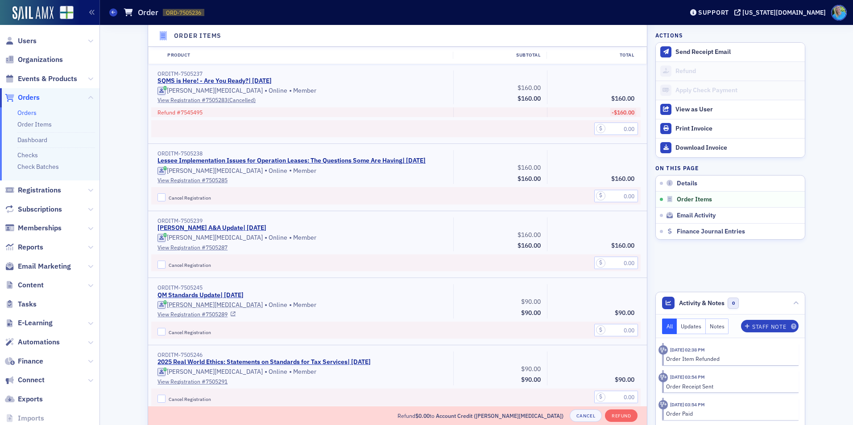
scroll to position [400, 0]
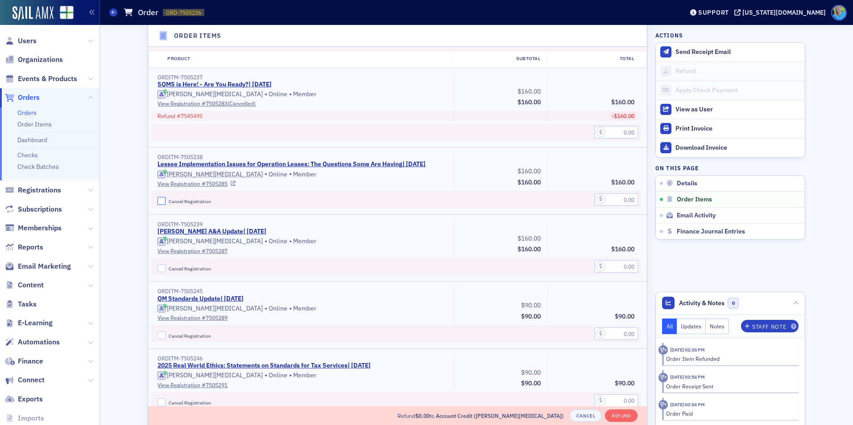
click at [160, 202] on input "Cancel Registration" at bounding box center [161, 201] width 8 height 8
checkbox input "true"
click at [606, 198] on input "text" at bounding box center [616, 200] width 44 height 12
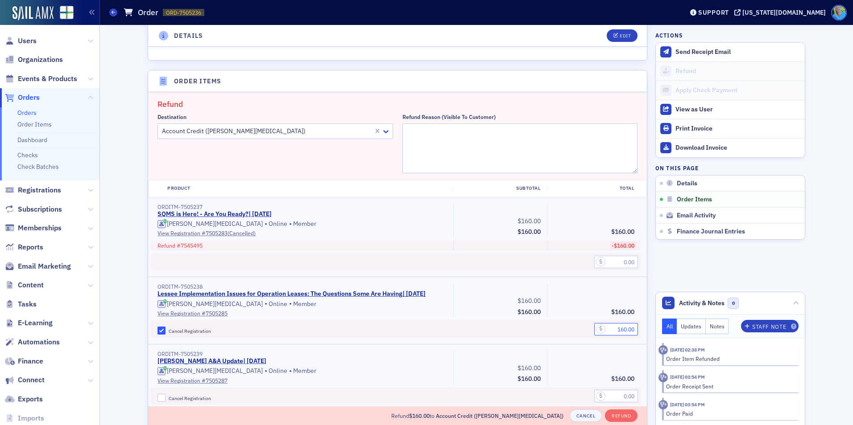
scroll to position [266, 0]
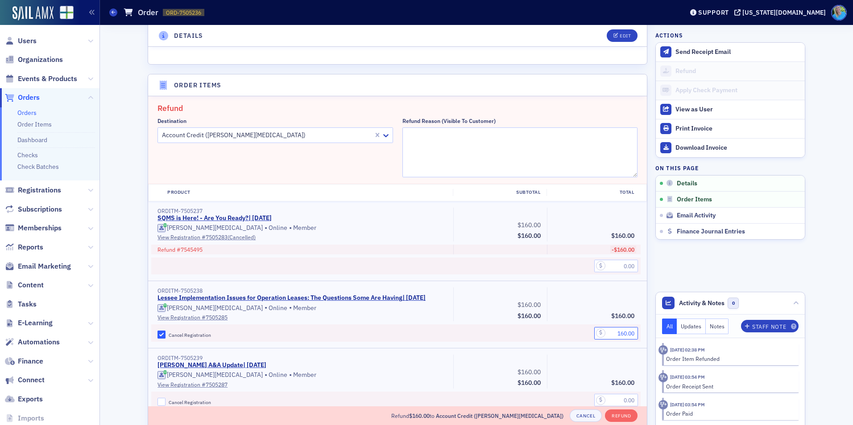
type input "160.00"
click at [509, 147] on textarea "Refund Reason (Visible to Customer)" at bounding box center [519, 153] width 235 height 50
type textarea "Course rescheduled for 9/29"
click at [616, 39] on button "Edit" at bounding box center [622, 35] width 31 height 12
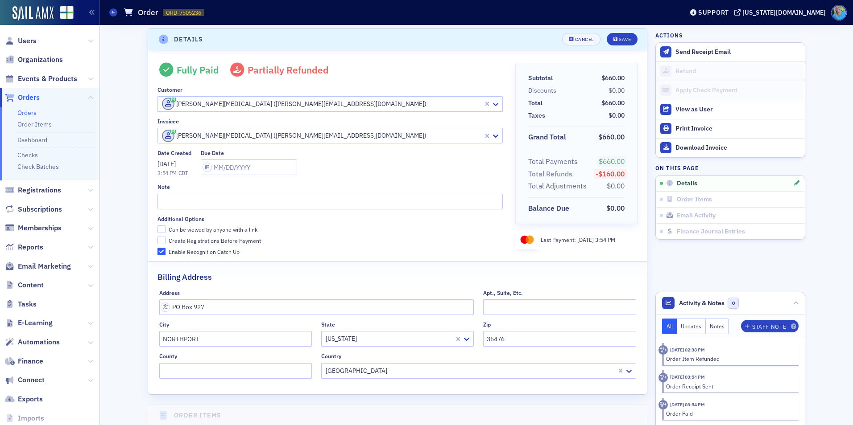
scroll to position [2, 0]
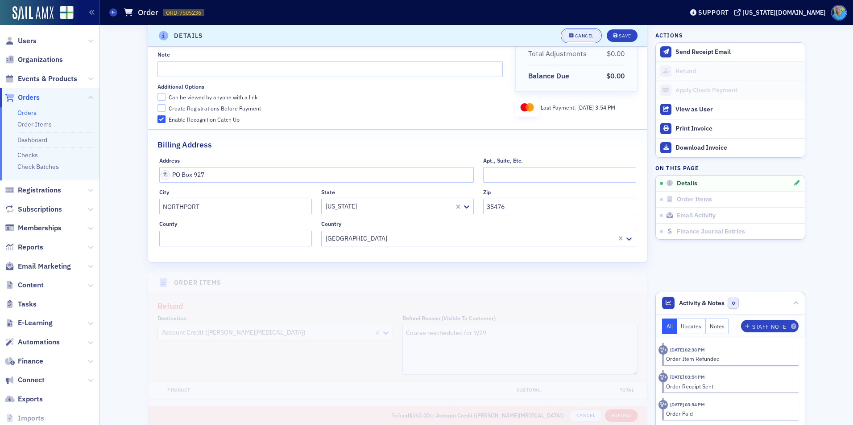
click at [573, 41] on button "Cancel" at bounding box center [581, 35] width 38 height 12
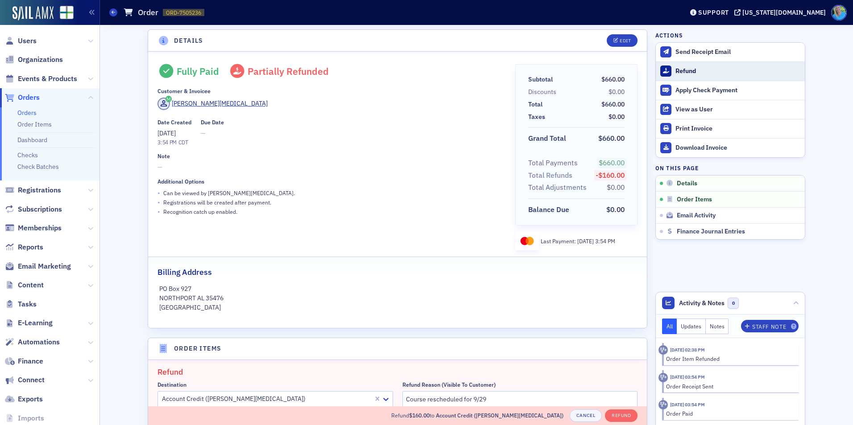
click at [678, 71] on div "Refund" at bounding box center [737, 71] width 125 height 8
click at [671, 70] on button "Refund" at bounding box center [730, 71] width 149 height 19
click at [689, 69] on div "Refund" at bounding box center [737, 71] width 125 height 8
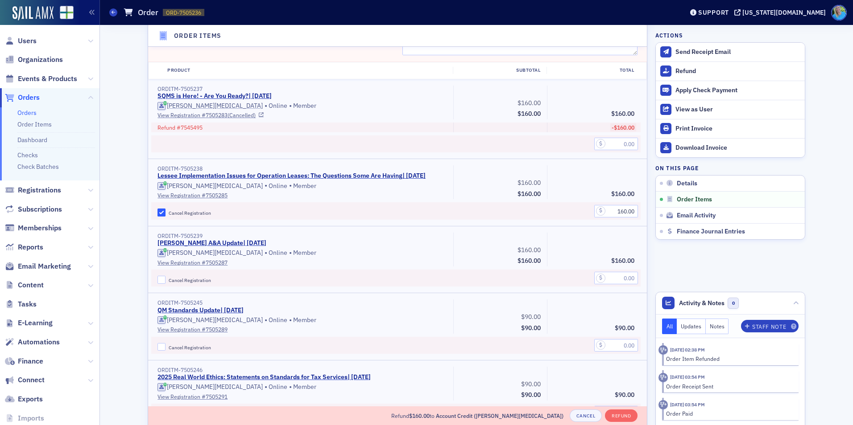
scroll to position [403, 0]
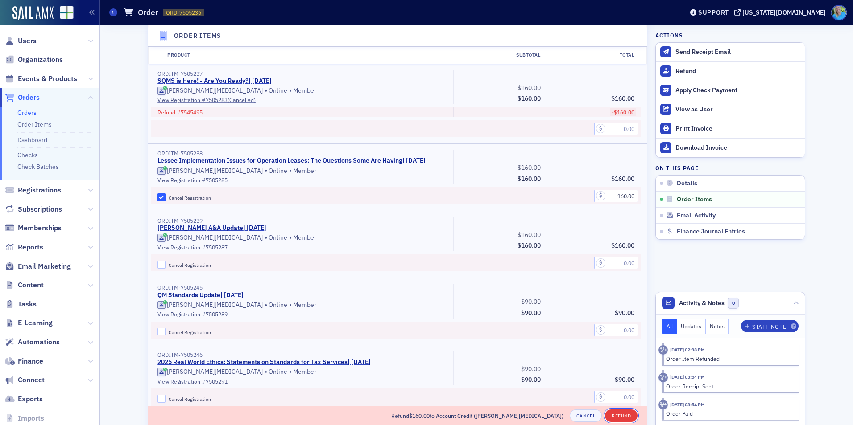
click at [623, 414] on button "Refund" at bounding box center [621, 416] width 33 height 12
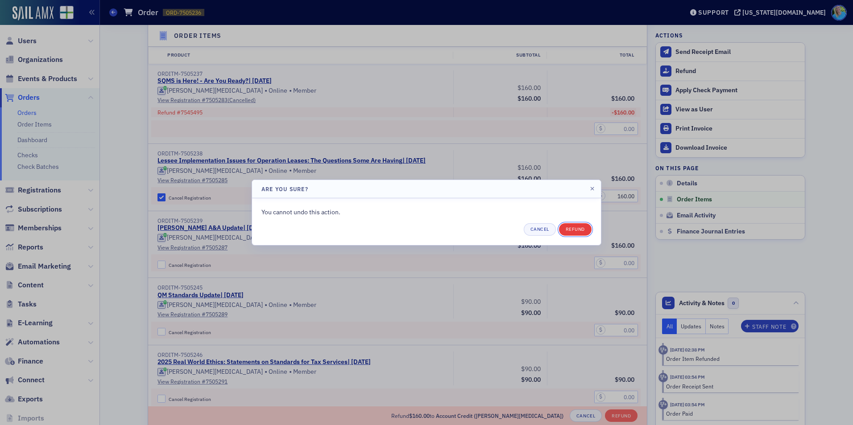
click at [578, 227] on button "Refund" at bounding box center [575, 229] width 33 height 12
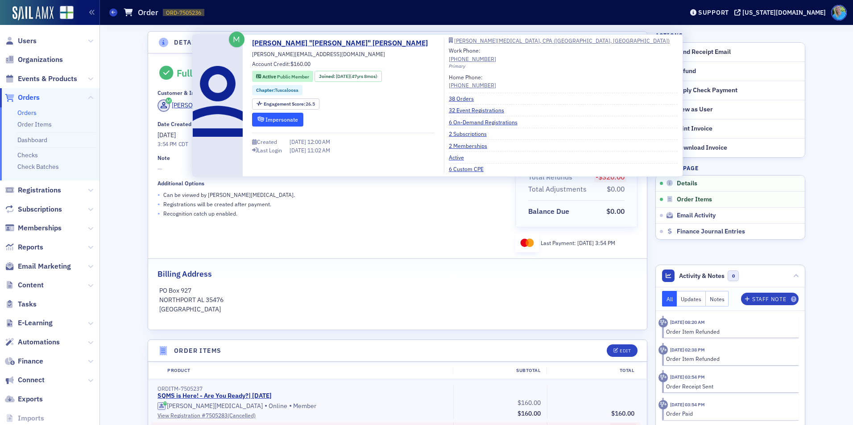
click at [271, 116] on button "Impersonate" at bounding box center [277, 120] width 51 height 14
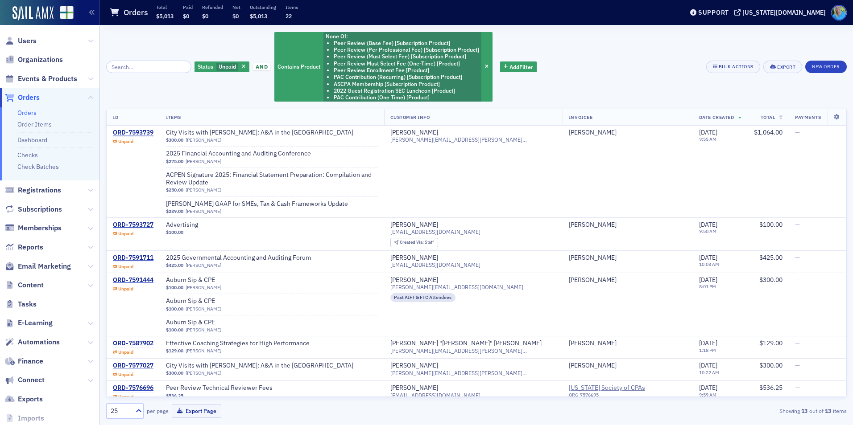
click at [30, 97] on span "Orders" at bounding box center [29, 98] width 22 height 10
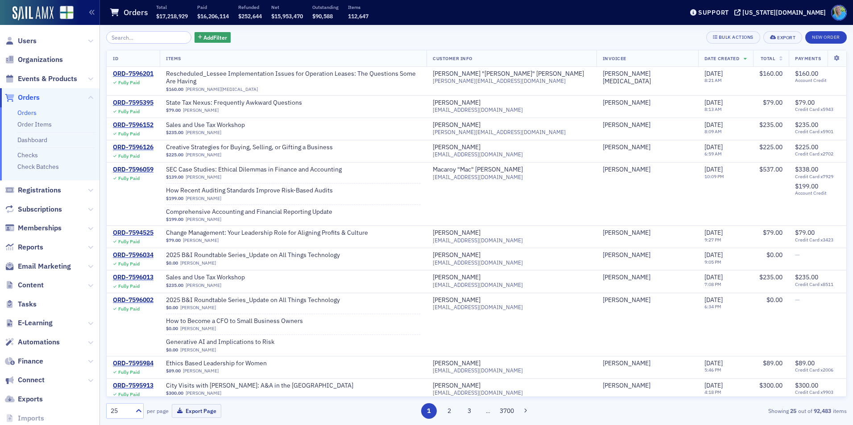
click at [129, 36] on input "search" at bounding box center [148, 37] width 85 height 12
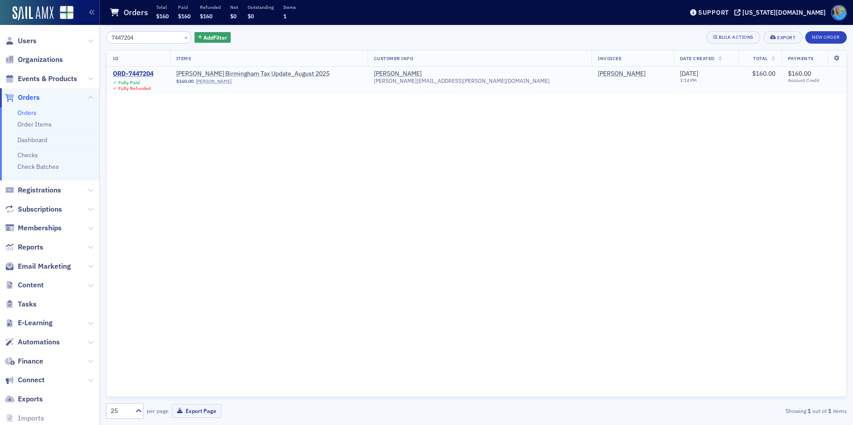
type input "7447204"
click at [136, 74] on div "ORD-7447204" at bounding box center [133, 74] width 41 height 8
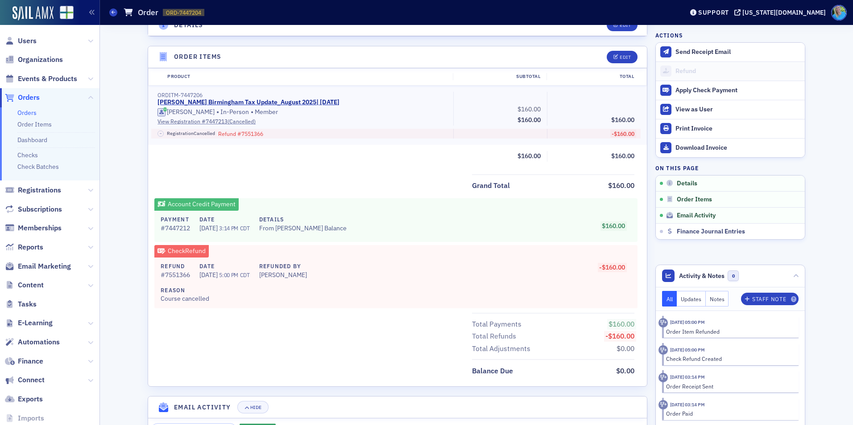
scroll to position [223, 0]
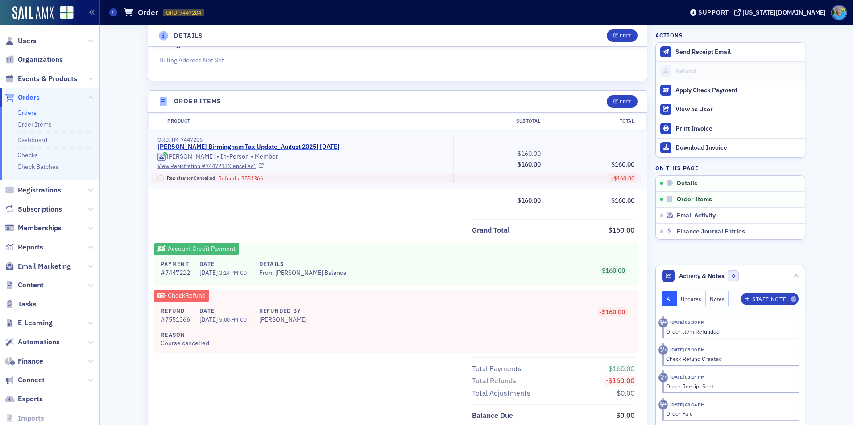
click at [298, 148] on link "Lisa McKinney's Birmingham Tax Update_August 2025 | 8/12/2025" at bounding box center [248, 147] width 182 height 8
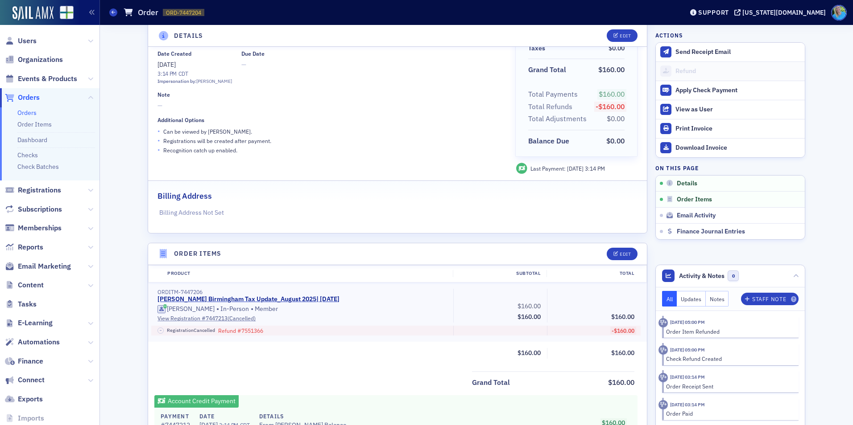
scroll to position [0, 0]
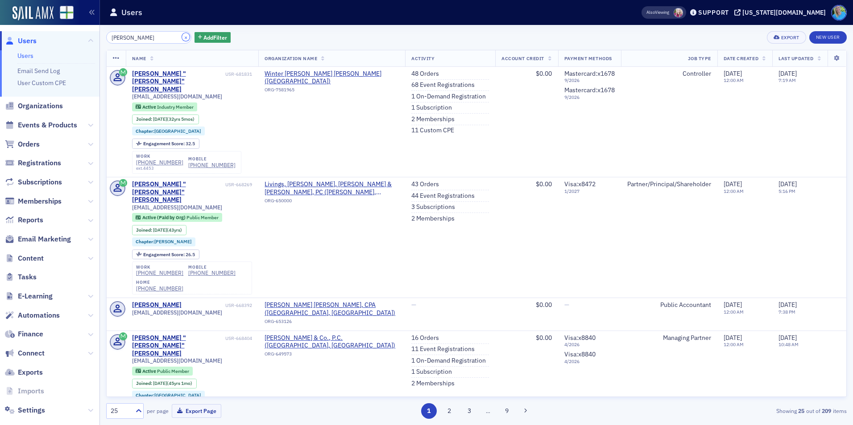
click at [182, 37] on button "×" at bounding box center [186, 37] width 8 height 8
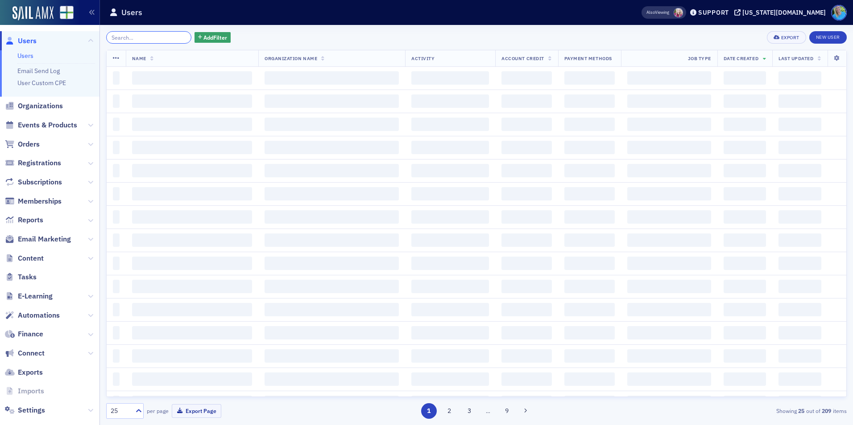
click at [151, 40] on input "search" at bounding box center [148, 37] width 85 height 12
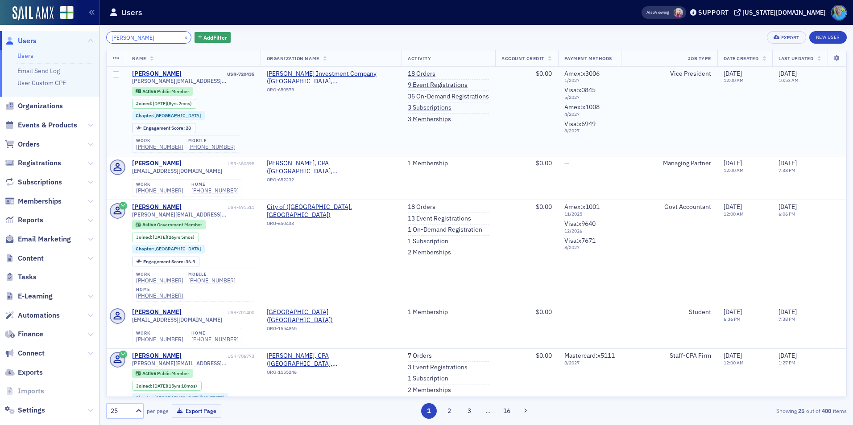
type input "thomas yerby"
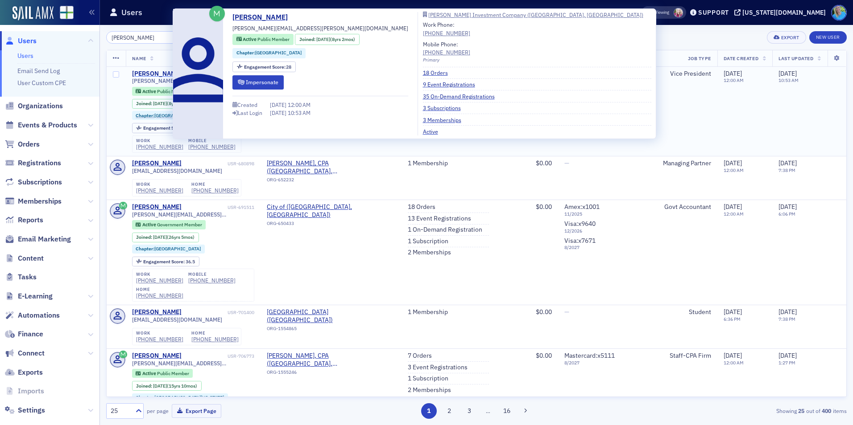
click at [166, 71] on div "Thomas Yerby" at bounding box center [157, 74] width 50 height 8
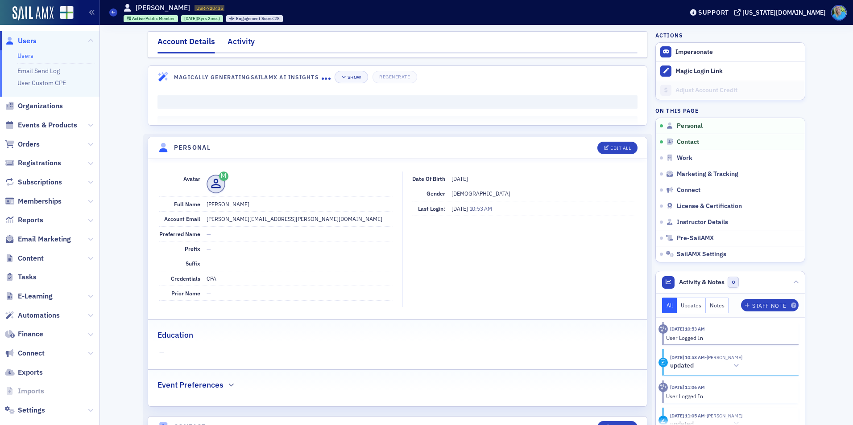
click at [238, 39] on div "Activity" at bounding box center [240, 44] width 27 height 17
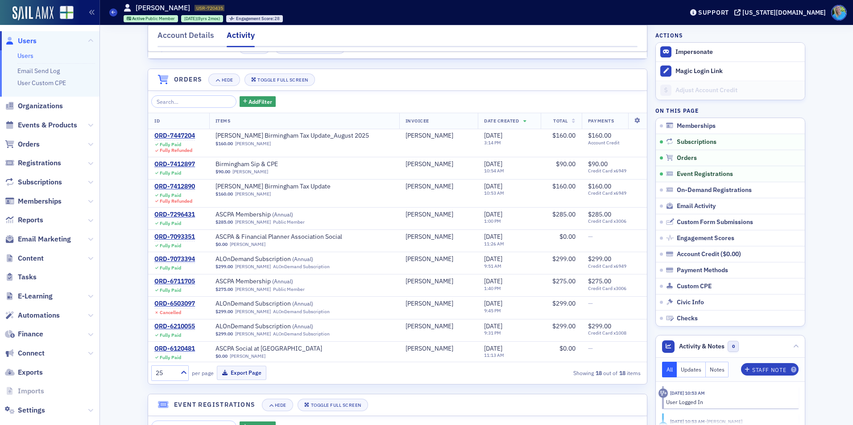
scroll to position [312, 0]
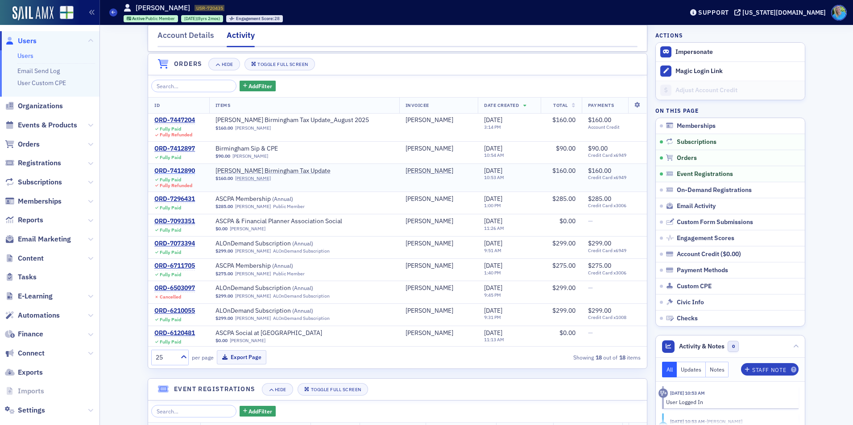
click at [182, 175] on div "ORD-7412890" at bounding box center [174, 171] width 41 height 8
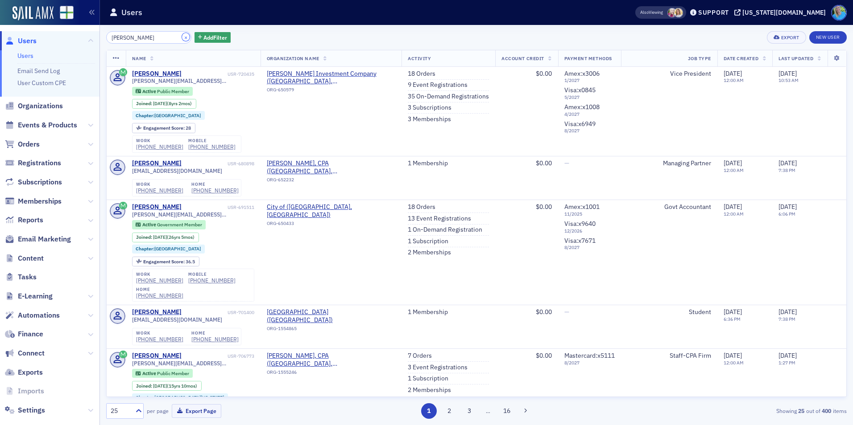
click at [182, 37] on button "×" at bounding box center [186, 37] width 8 height 8
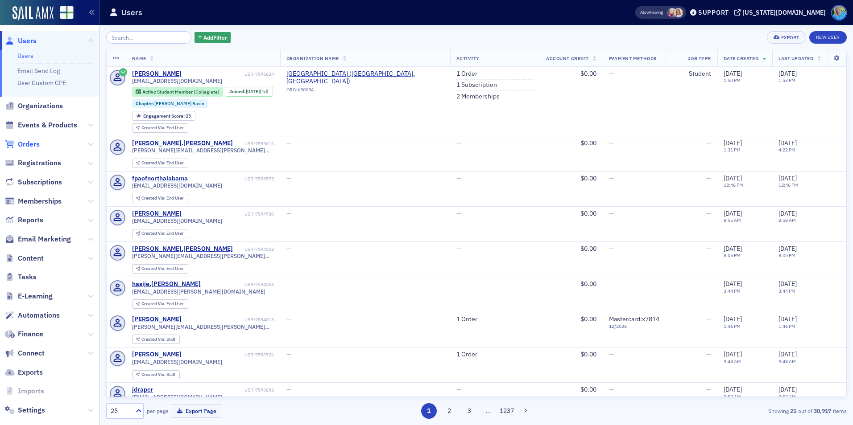
click at [38, 145] on span "Orders" at bounding box center [29, 145] width 22 height 10
